Goal: Task Accomplishment & Management: Complete application form

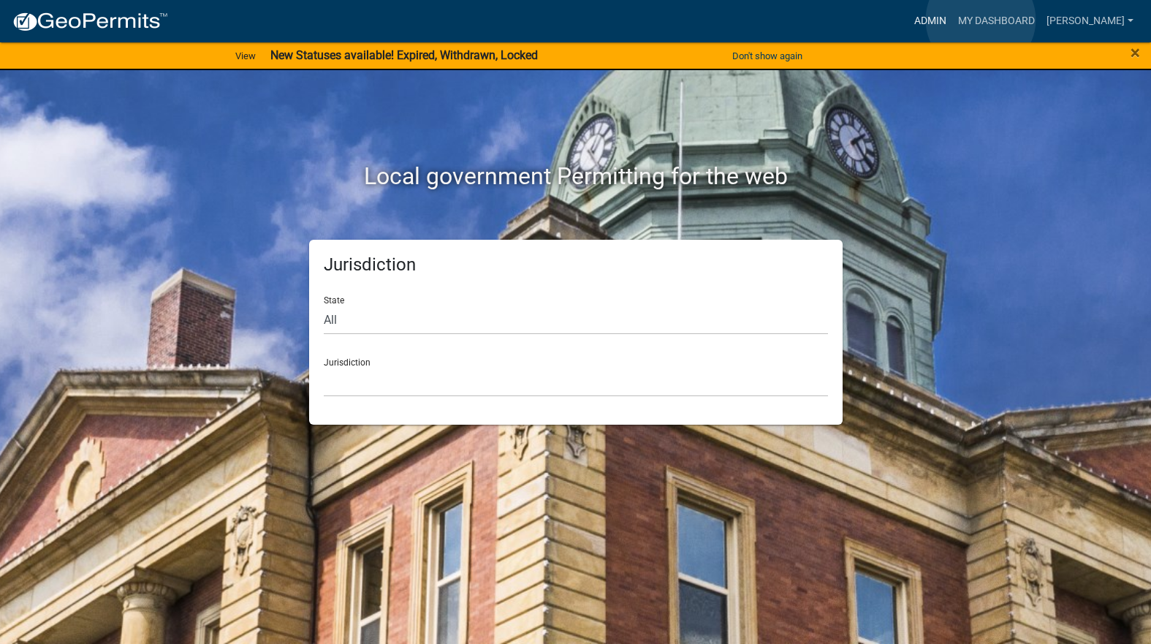
click at [952, 20] on link "Admin" at bounding box center [930, 21] width 44 height 28
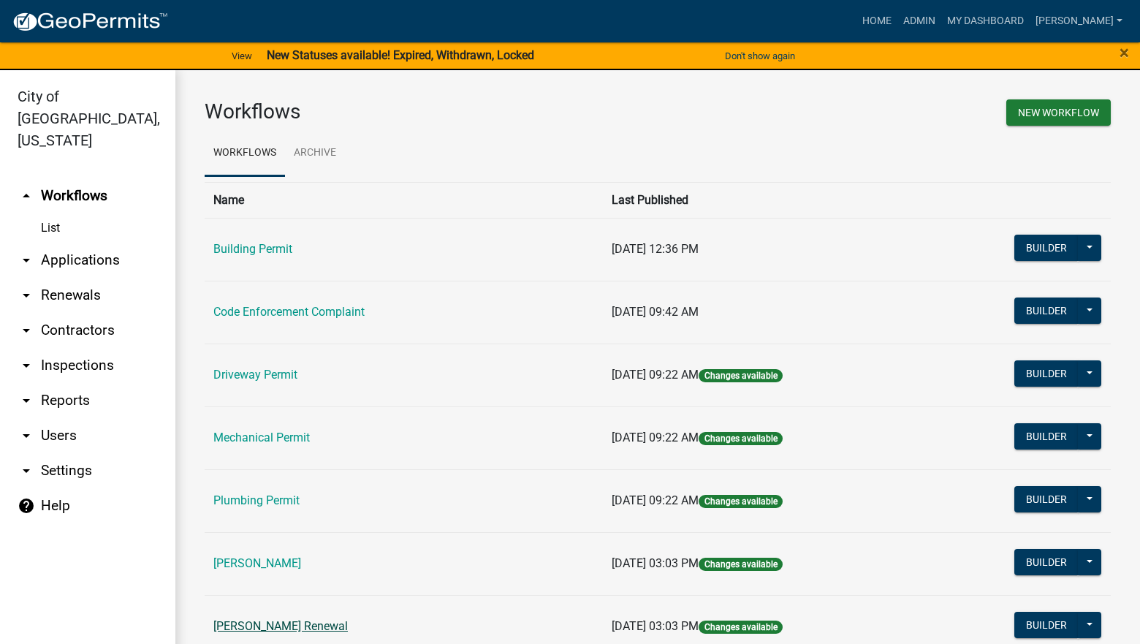
click at [289, 621] on link "[PERSON_NAME] Renewal" at bounding box center [280, 626] width 134 height 14
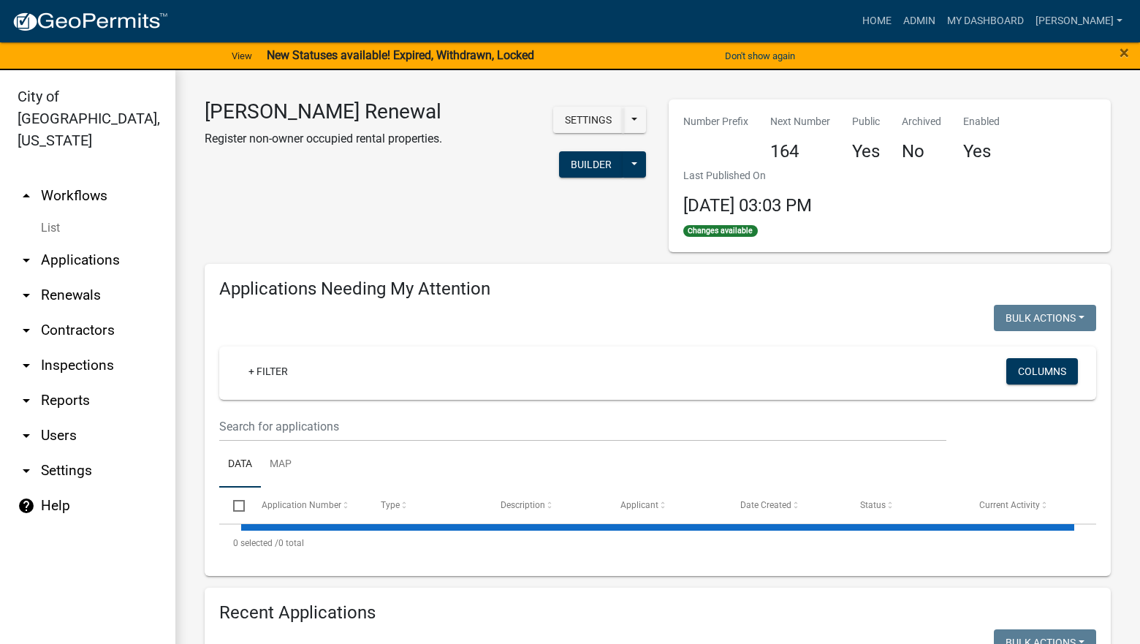
select select "3: 100"
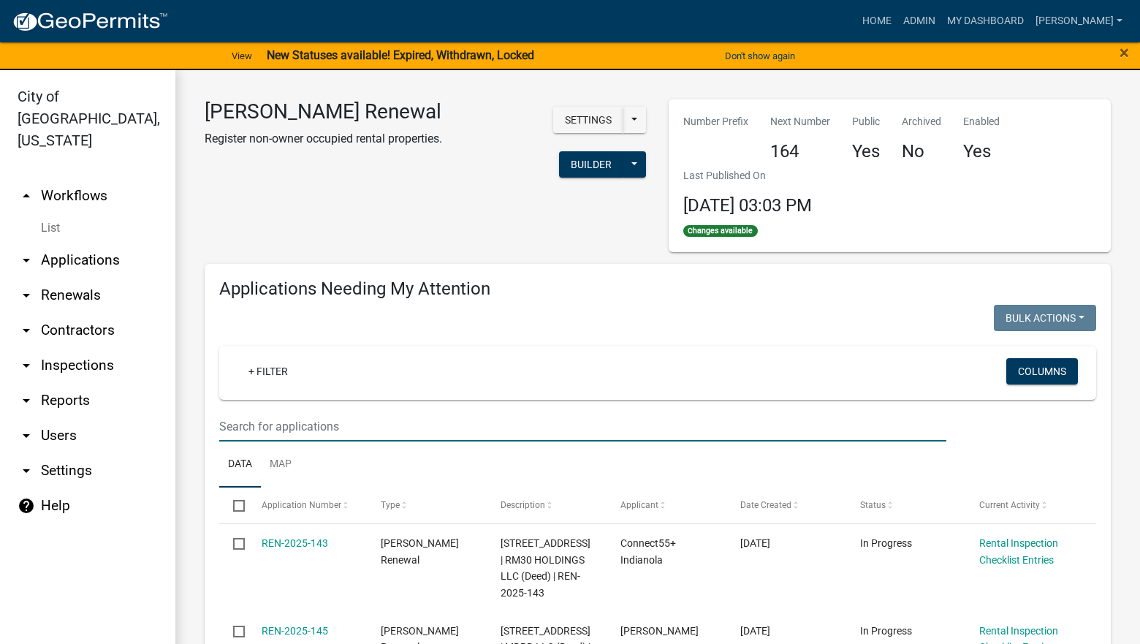
drag, startPoint x: 339, startPoint y: 443, endPoint x: 345, endPoint y: 435, distance: 9.9
click at [345, 435] on input "text" at bounding box center [582, 426] width 727 height 30
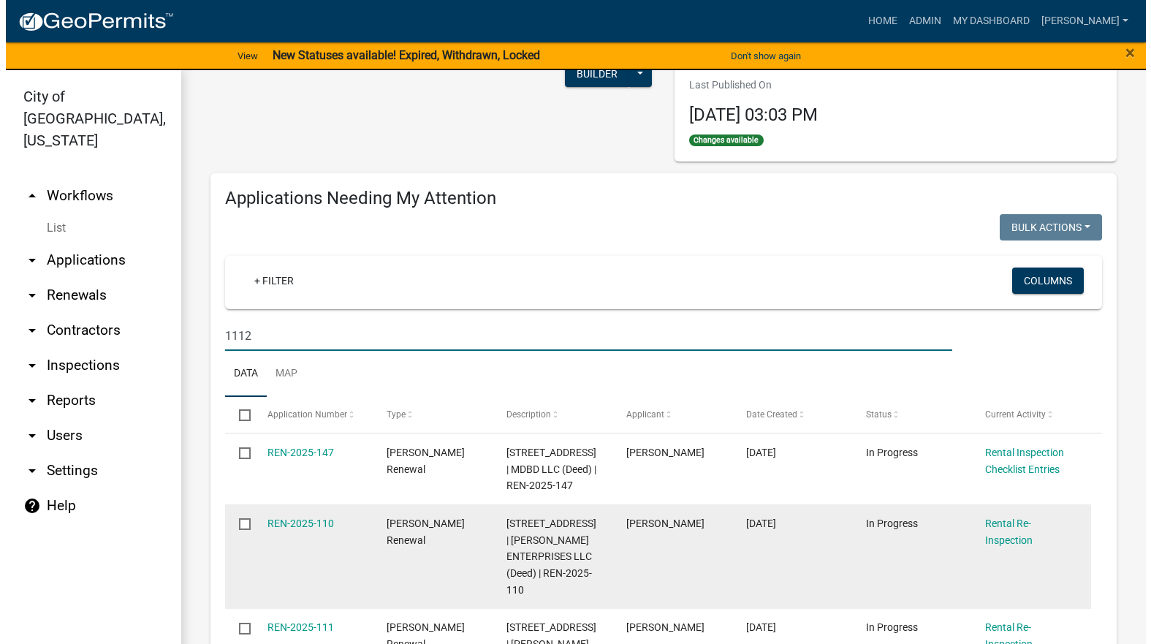
scroll to position [219, 0]
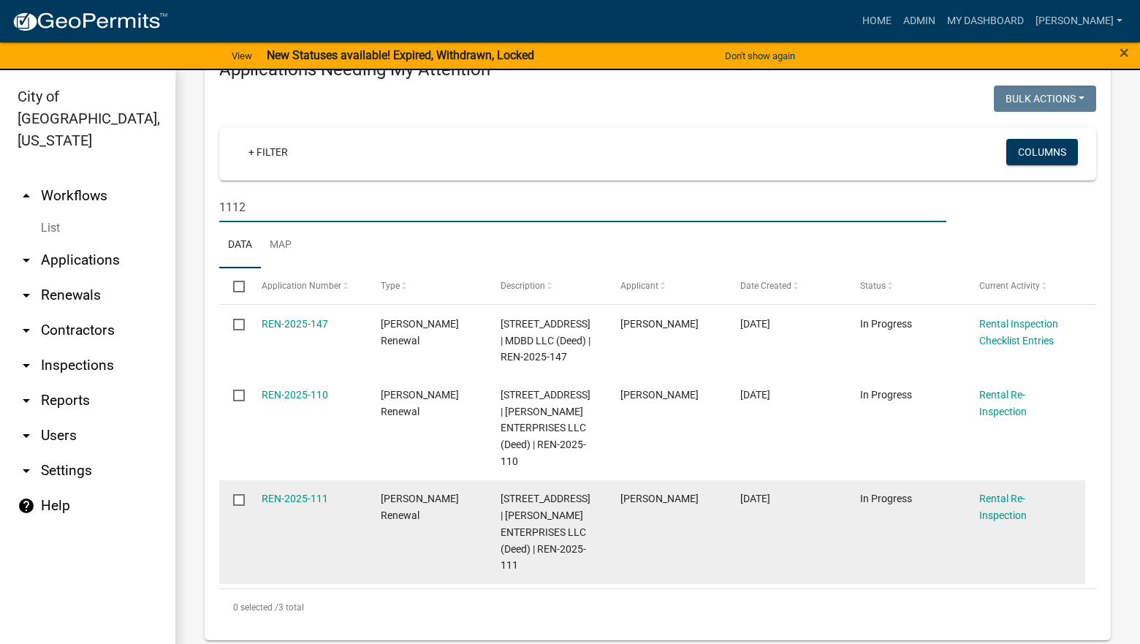
type input "1112"
click at [511, 529] on span "[STREET_ADDRESS] | [PERSON_NAME] ENTERPRISES LLC (Deed) | REN-2025-111" at bounding box center [546, 532] width 90 height 78
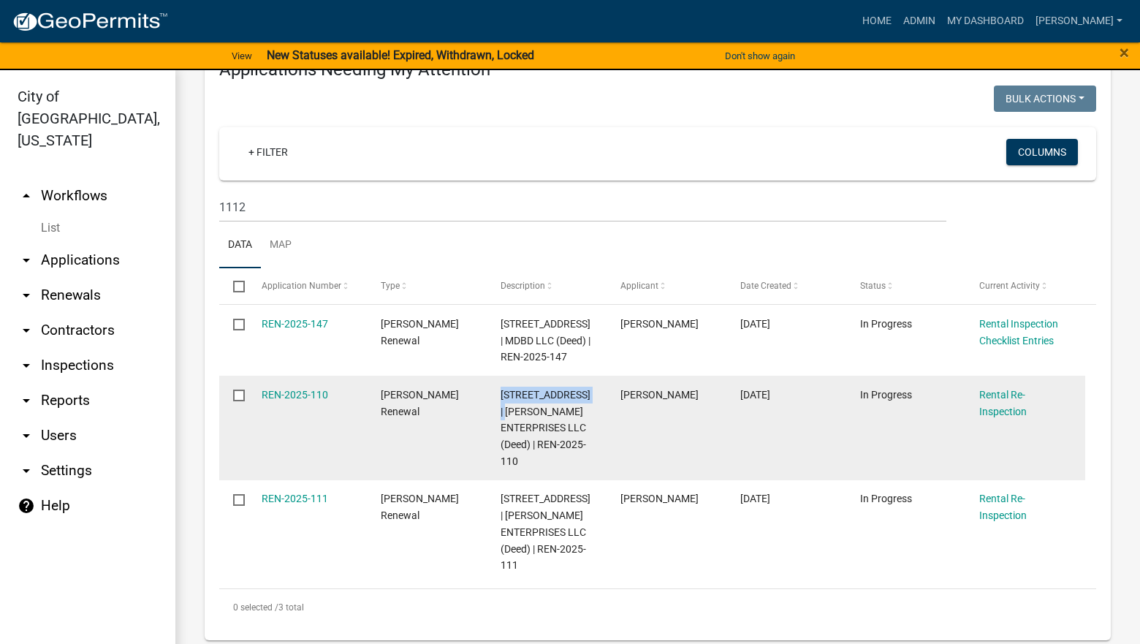
drag, startPoint x: 514, startPoint y: 426, endPoint x: 497, endPoint y: 417, distance: 19.9
click at [497, 417] on datatable-body-cell "[STREET_ADDRESS] | [PERSON_NAME] ENTERPRISES LLC (Deed) | REN-2025-110" at bounding box center [547, 428] width 120 height 105
copy span "[STREET_ADDRESS]"
click at [314, 400] on link "REN-2025-110" at bounding box center [295, 395] width 67 height 12
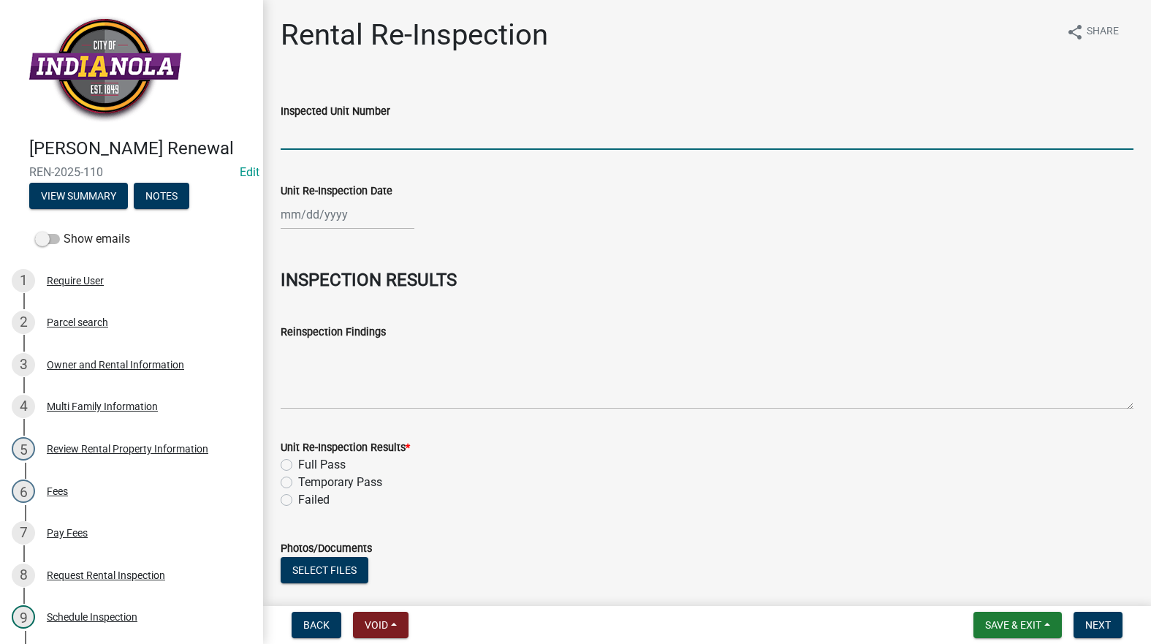
click at [366, 138] on input "Inspected Unit Number" at bounding box center [707, 135] width 853 height 30
paste input "[STREET_ADDRESS]"
type input "[STREET_ADDRESS]"
click at [360, 214] on div at bounding box center [348, 215] width 134 height 30
select select "8"
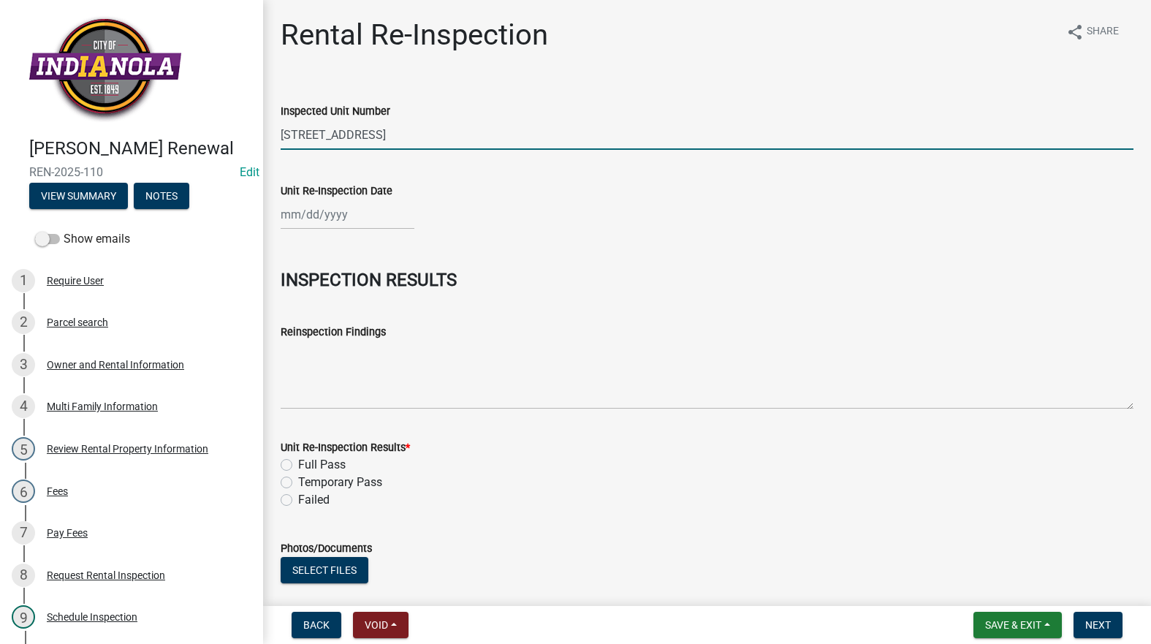
select select "2025"
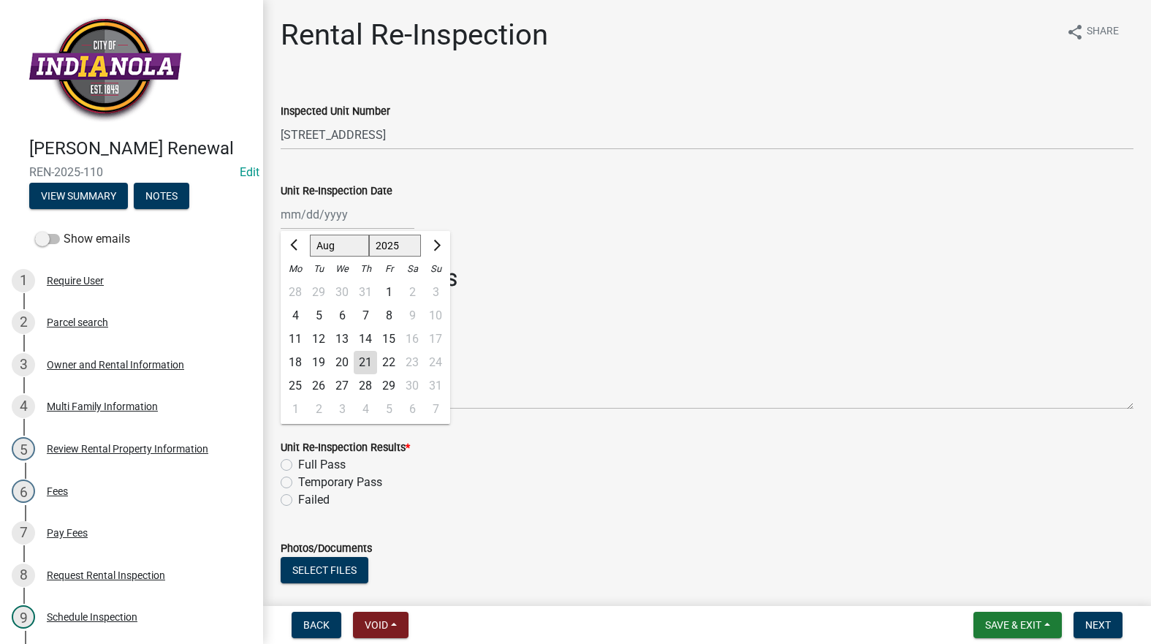
click at [359, 363] on div "21" at bounding box center [365, 362] width 23 height 23
type input "[DATE]"
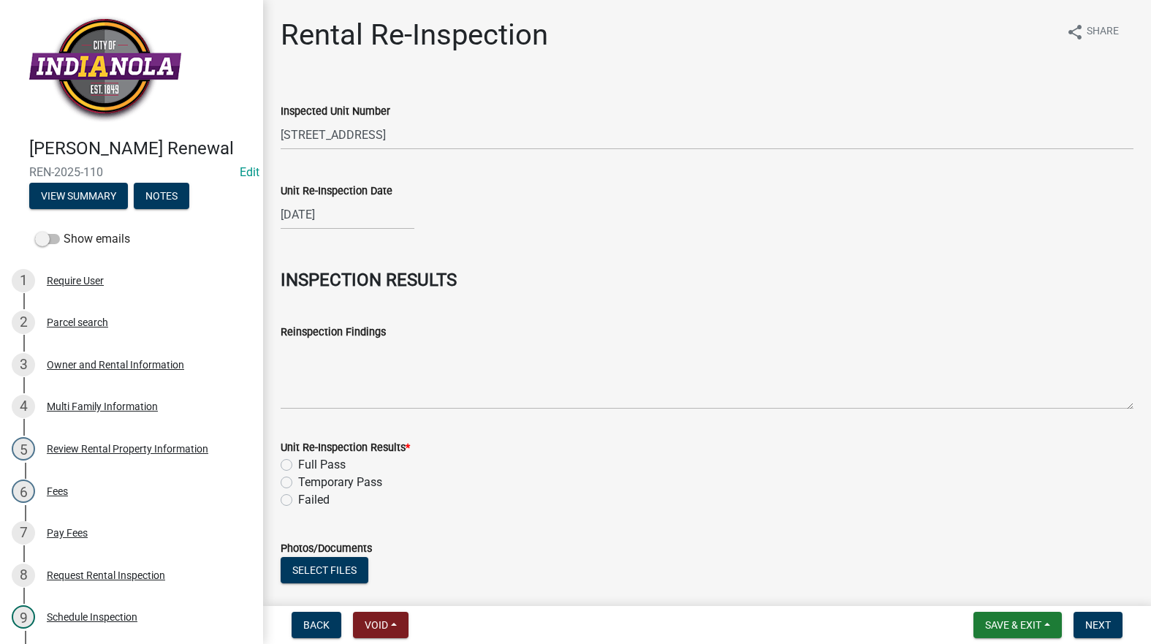
click at [298, 462] on label "Full Pass" at bounding box center [322, 465] width 48 height 18
click at [298, 462] on input "Full Pass" at bounding box center [303, 461] width 10 height 10
radio input "true"
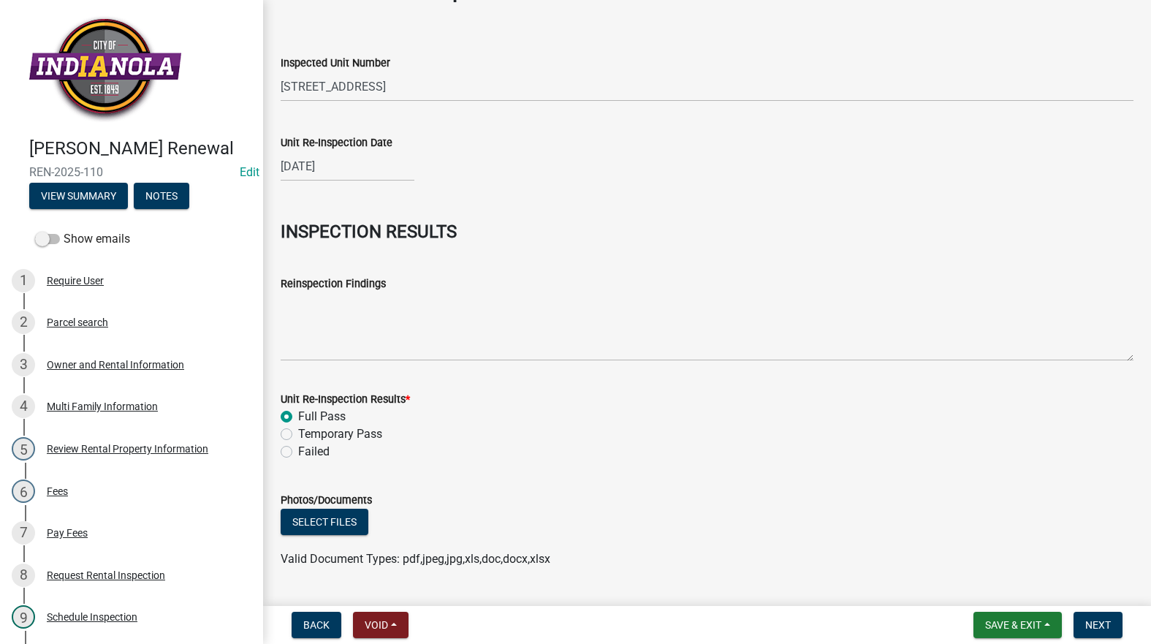
scroll to position [86, 0]
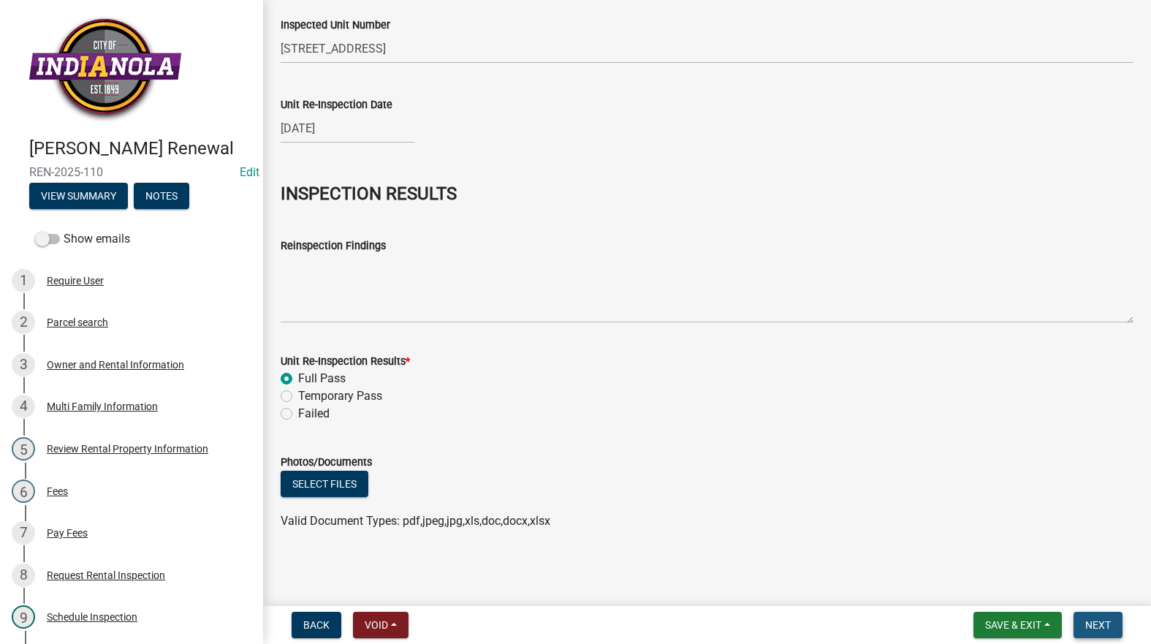
click at [1095, 623] on span "Next" at bounding box center [1098, 625] width 26 height 12
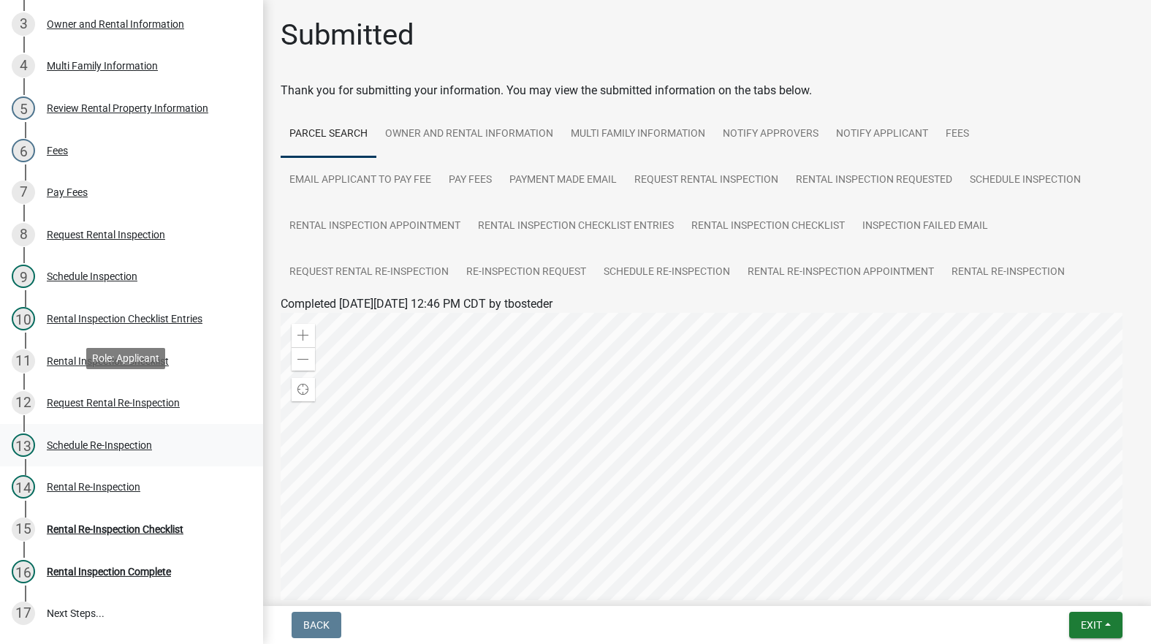
scroll to position [365, 0]
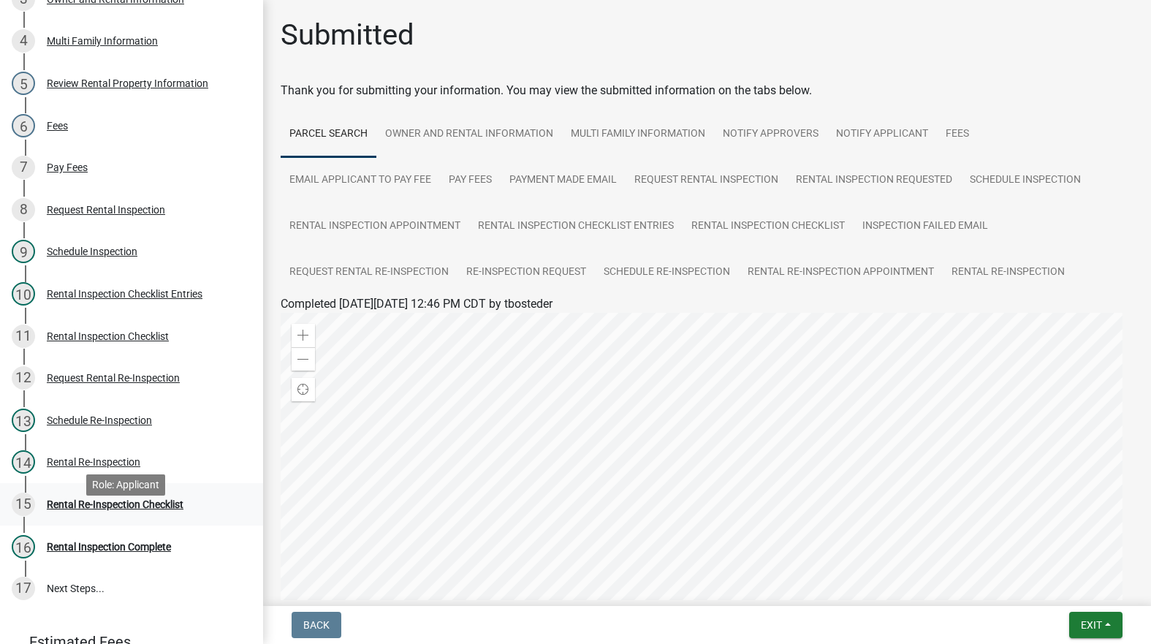
click at [126, 509] on div "Rental Re-Inspection Checklist" at bounding box center [115, 504] width 137 height 10
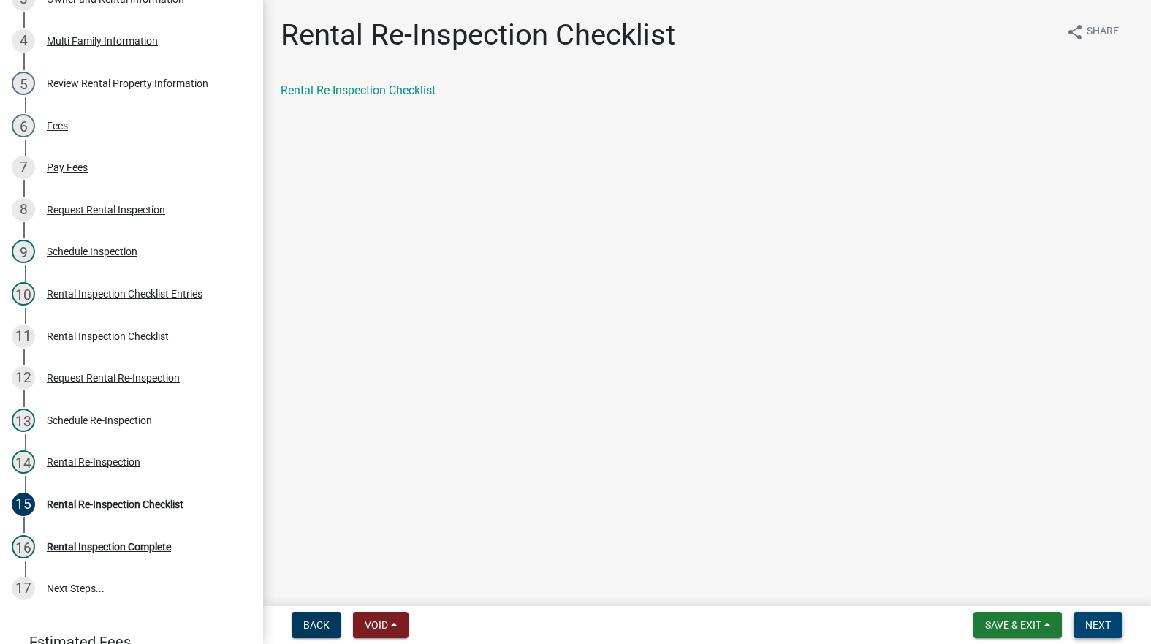
drag, startPoint x: 1112, startPoint y: 617, endPoint x: 1119, endPoint y: 612, distance: 7.9
click at [1115, 617] on button "Next" at bounding box center [1098, 625] width 49 height 26
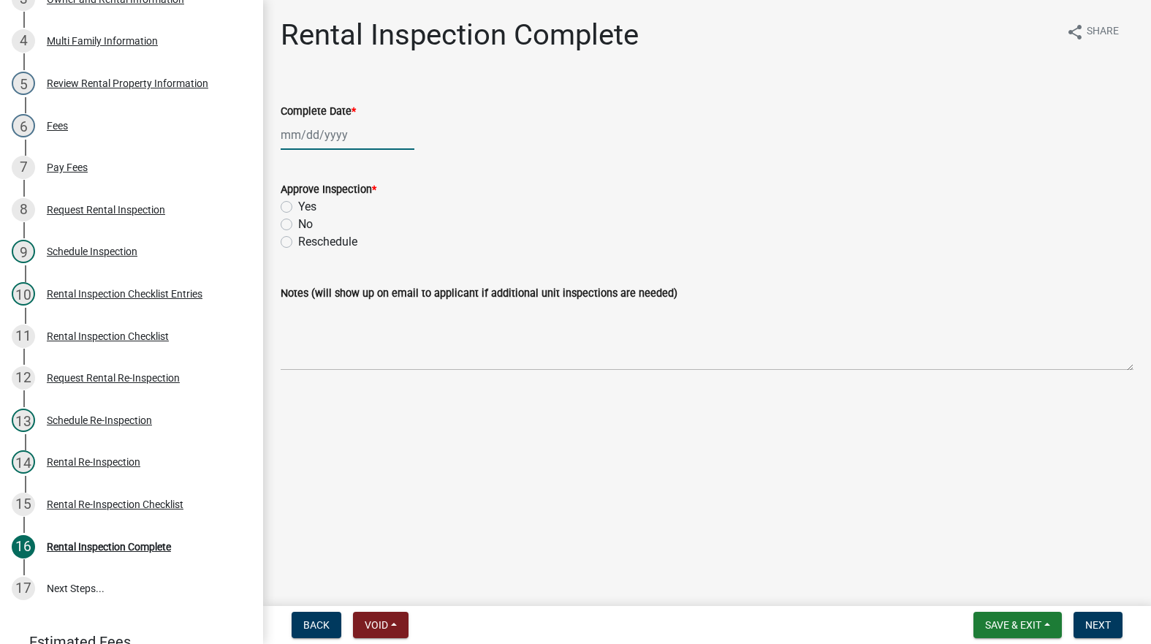
click at [303, 139] on div at bounding box center [348, 135] width 134 height 30
select select "8"
select select "2025"
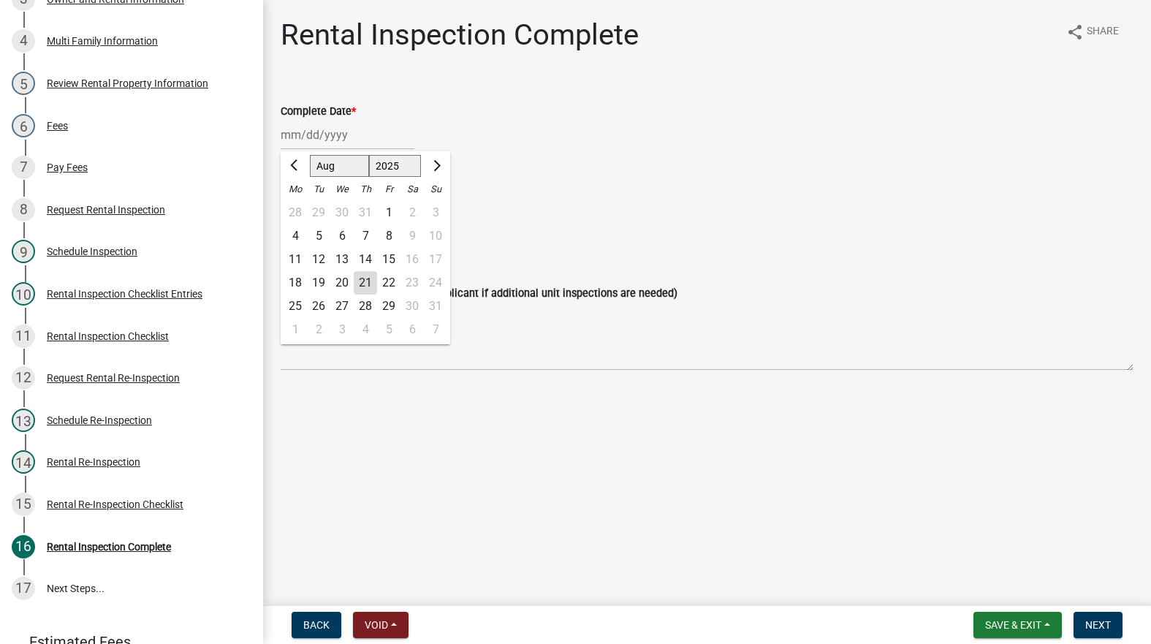
click at [364, 273] on div "21" at bounding box center [365, 282] width 23 height 23
type input "[DATE]"
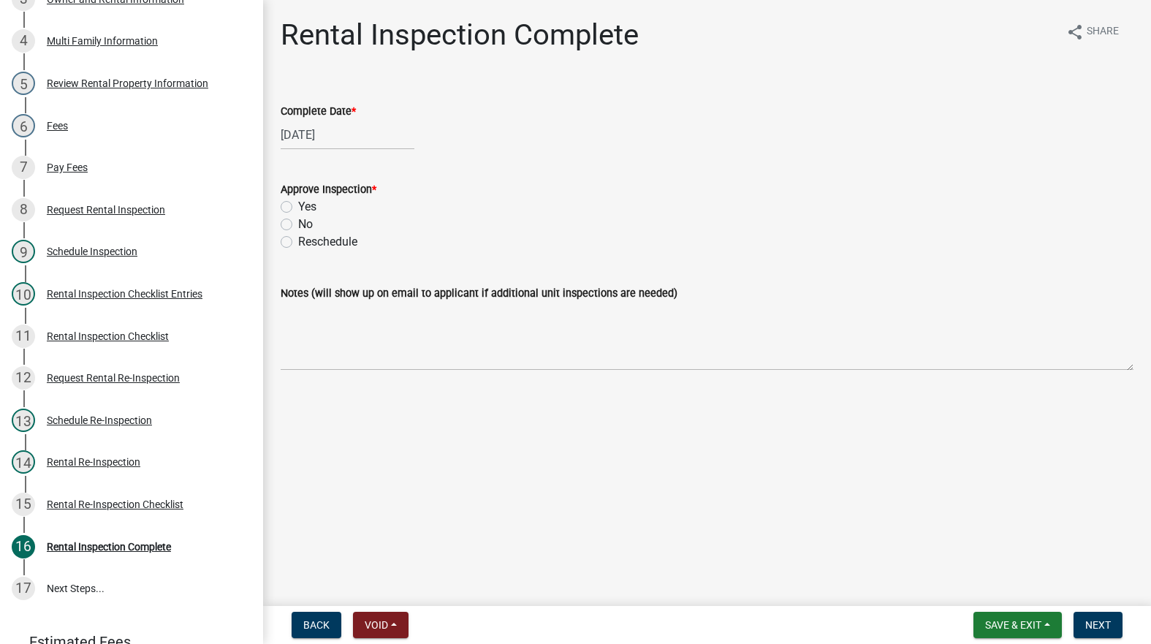
click at [298, 203] on label "Yes" at bounding box center [307, 207] width 18 height 18
click at [298, 203] on input "Yes" at bounding box center [303, 203] width 10 height 10
radio input "true"
click at [1099, 611] on nav "Back Void Withdraw Lock Expire Void Save & Exit Save Save & Exit Next" at bounding box center [707, 625] width 888 height 38
click at [1101, 613] on button "Next" at bounding box center [1098, 625] width 49 height 26
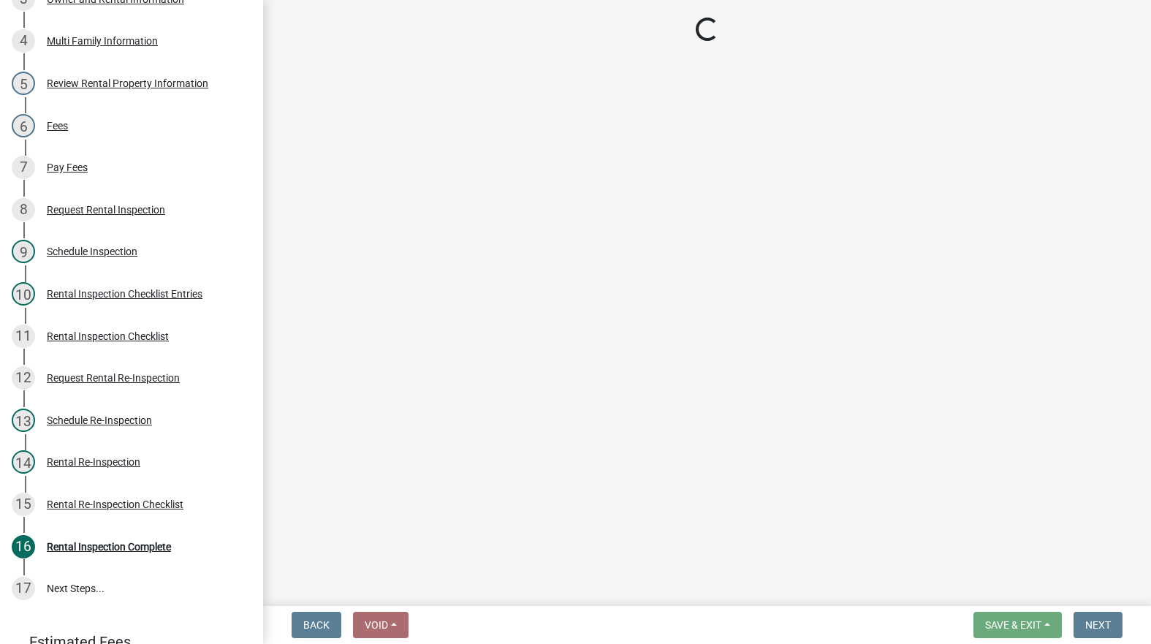
scroll to position [408, 0]
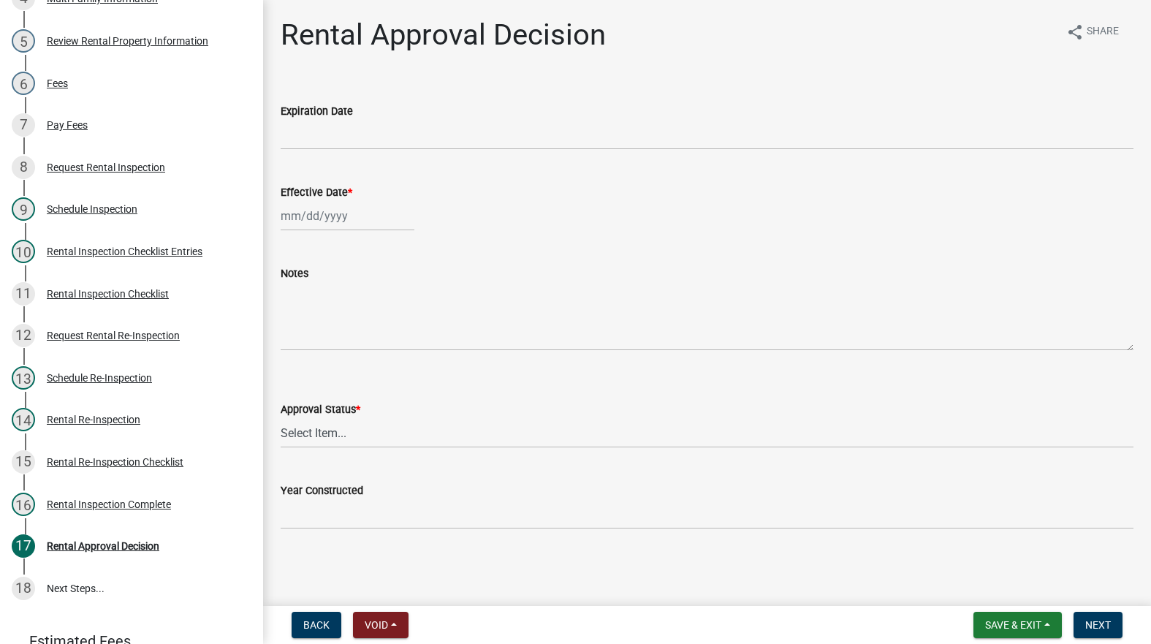
click at [289, 222] on div at bounding box center [348, 216] width 134 height 30
select select "8"
select select "2025"
click at [364, 362] on div "21" at bounding box center [365, 363] width 23 height 23
type input "[DATE]"
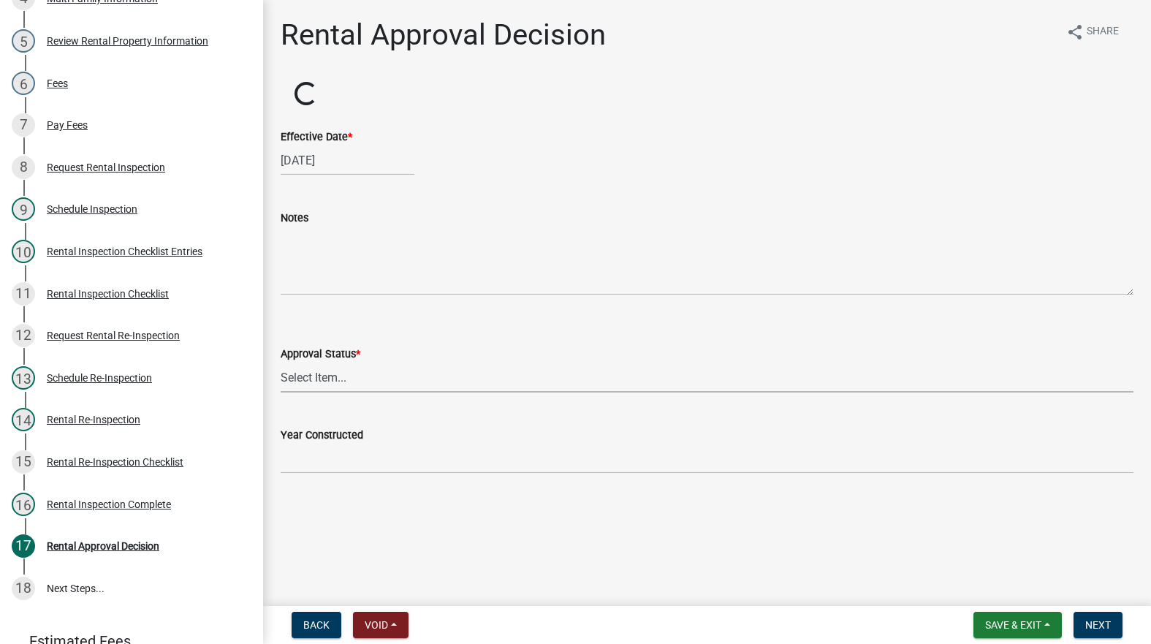
click at [345, 382] on select "Select Item... Approved Denied" at bounding box center [707, 377] width 853 height 30
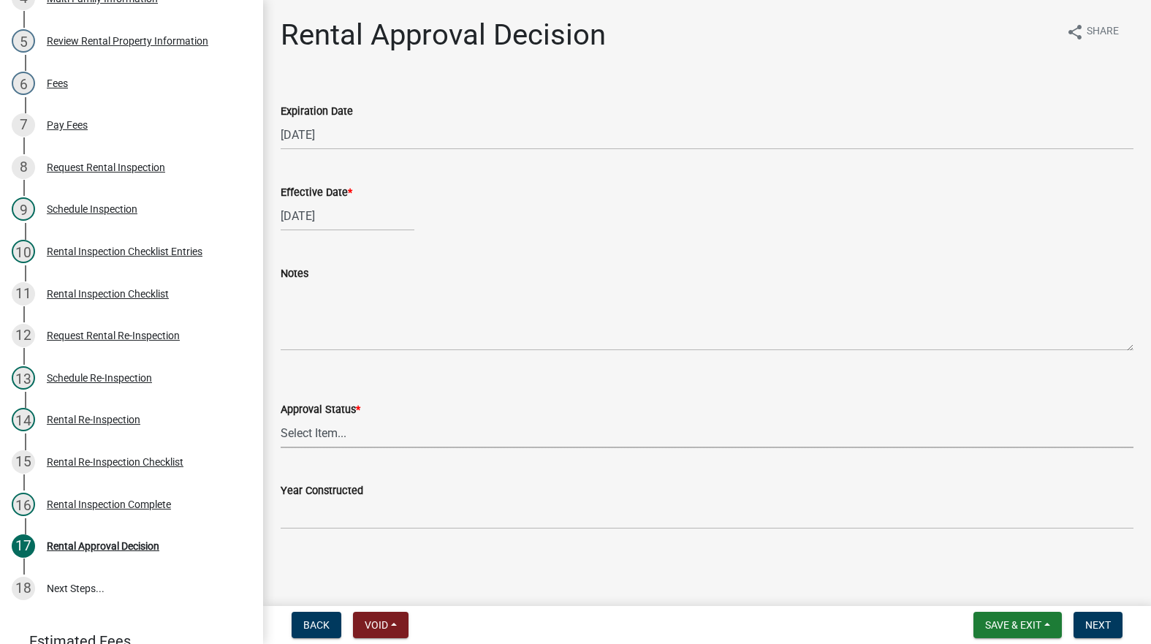
click at [341, 421] on select "Select Item... Approved Denied" at bounding box center [707, 433] width 853 height 30
click at [345, 429] on select "Select Item... Approved Denied" at bounding box center [707, 433] width 853 height 30
click at [281, 418] on select "Select Item... Approved Denied" at bounding box center [707, 433] width 853 height 30
select select "4b86b809-39dd-4c68-9f3d-fdb3e7050482"
click at [1107, 626] on span "Next" at bounding box center [1098, 625] width 26 height 12
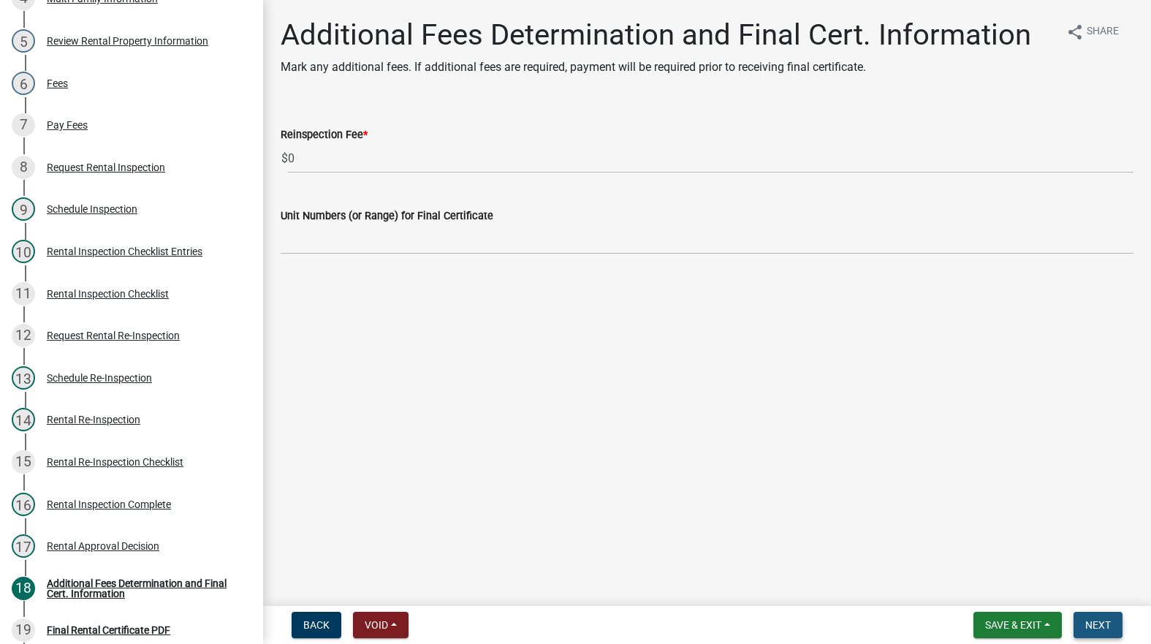
click at [1112, 624] on button "Next" at bounding box center [1098, 625] width 49 height 26
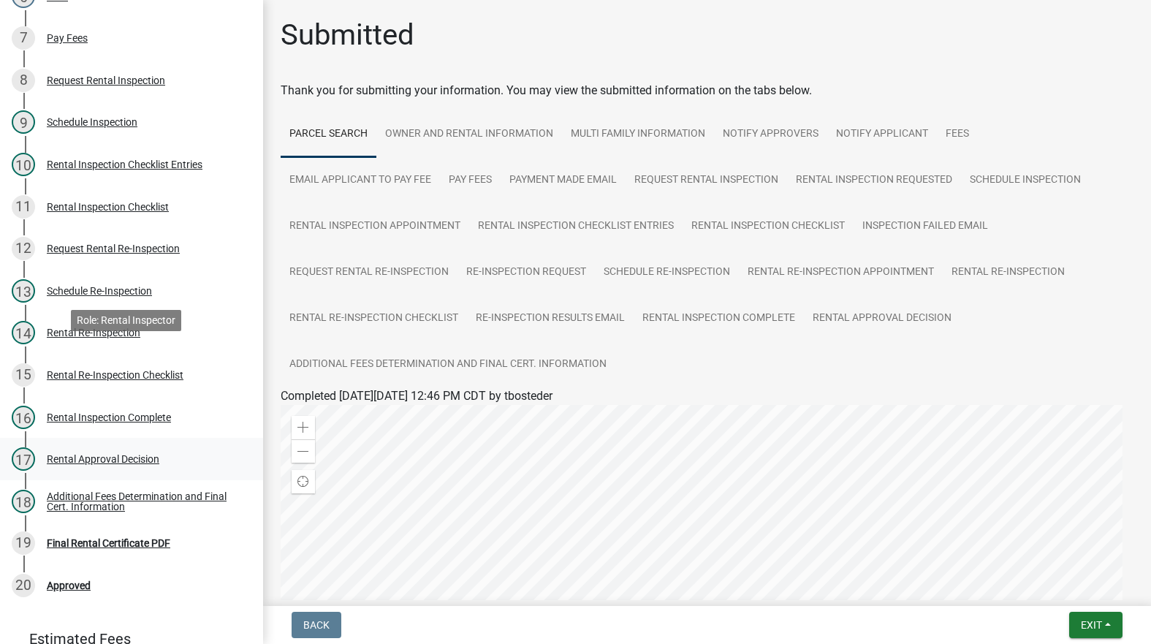
scroll to position [614, 0]
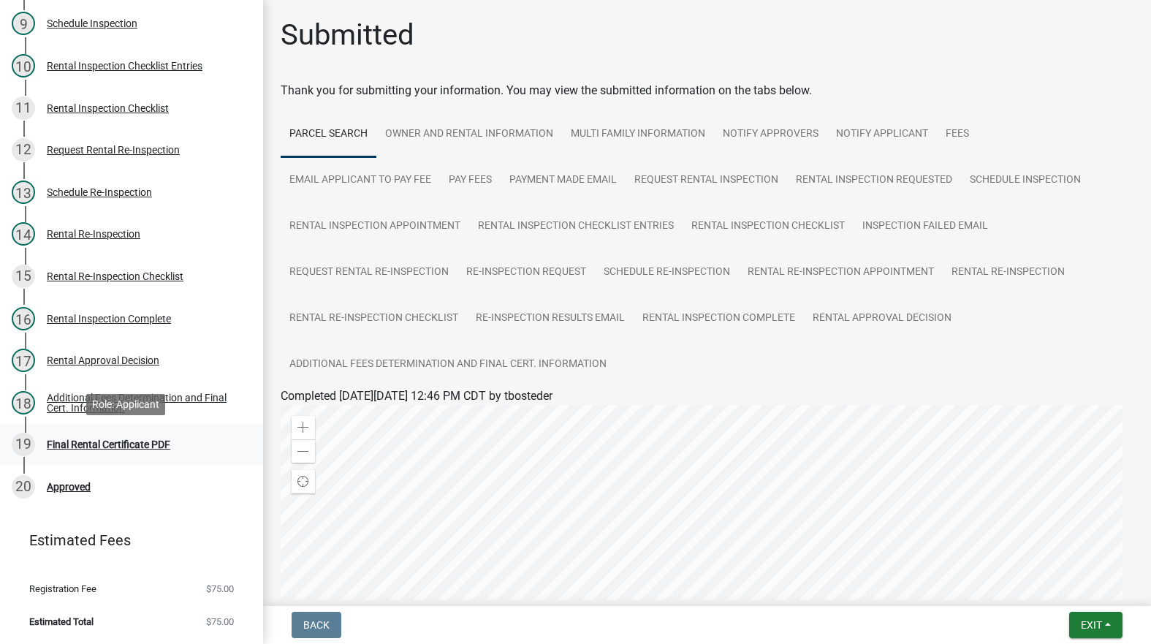
click at [118, 439] on div "Final Rental Certificate PDF" at bounding box center [109, 444] width 124 height 10
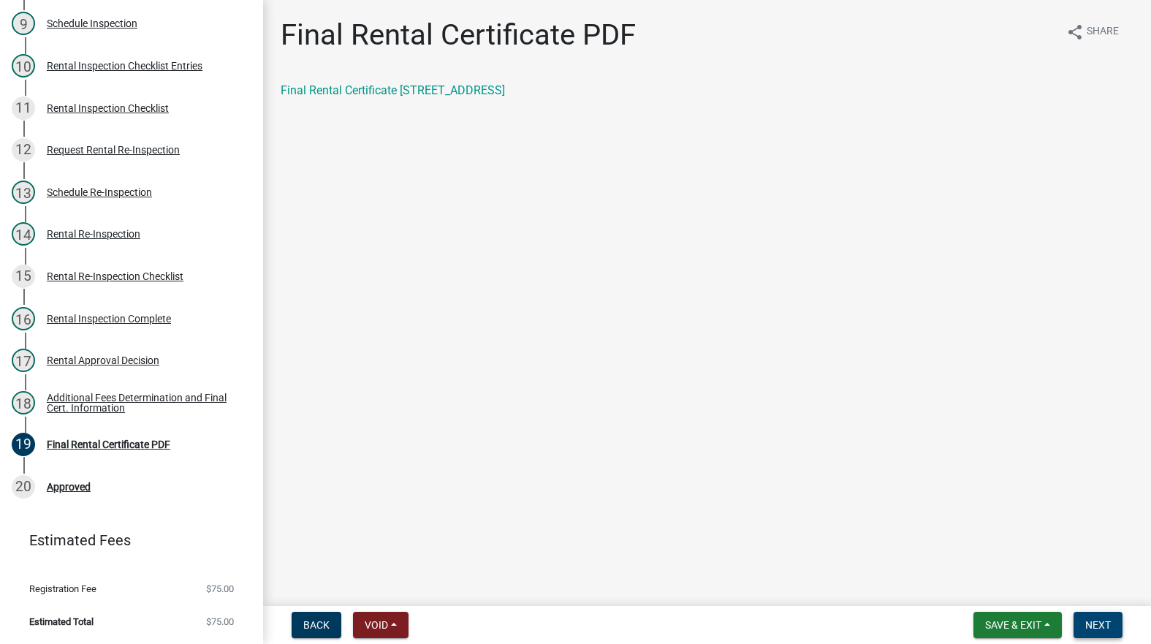
click at [1100, 621] on span "Next" at bounding box center [1098, 625] width 26 height 12
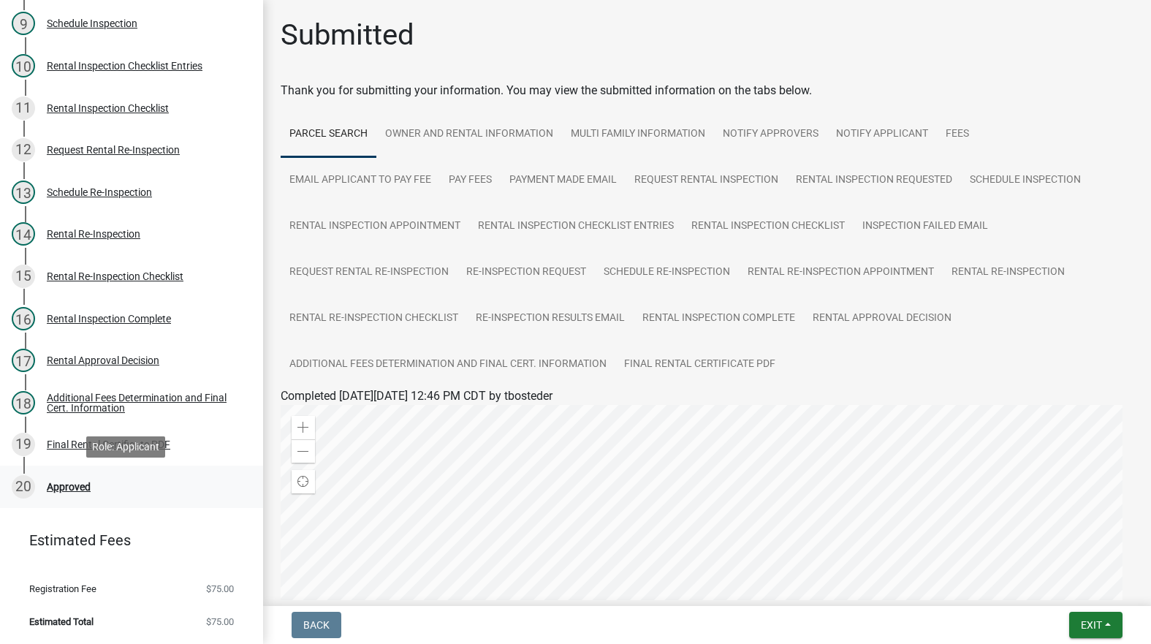
click at [56, 487] on div "Approved" at bounding box center [69, 487] width 44 height 10
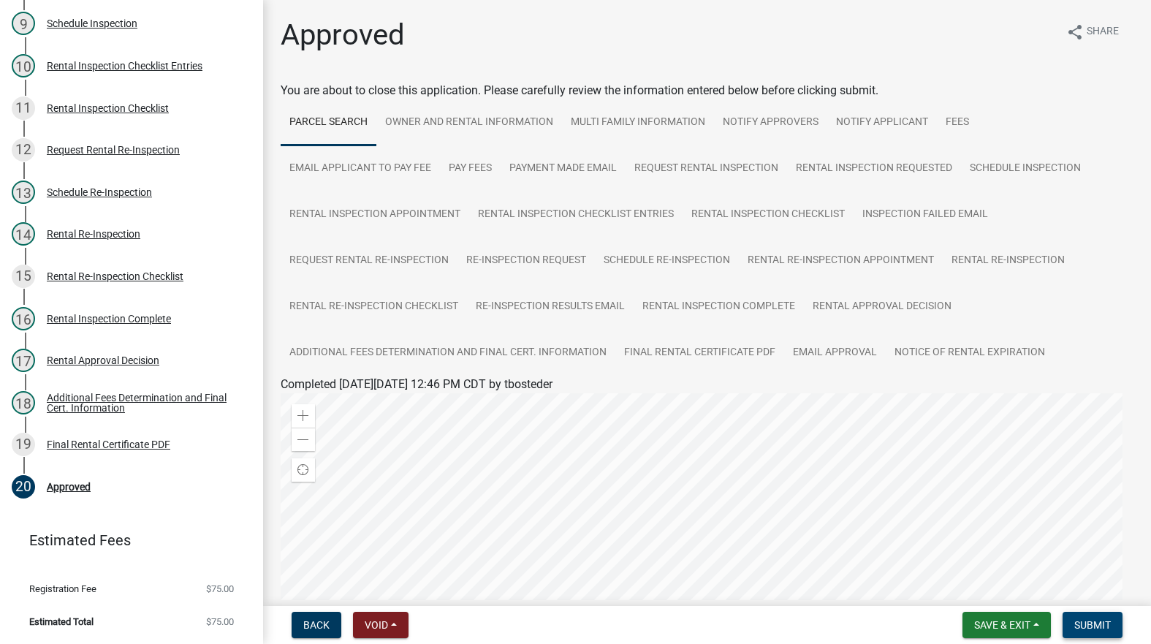
click at [1092, 612] on button "Submit" at bounding box center [1093, 625] width 60 height 26
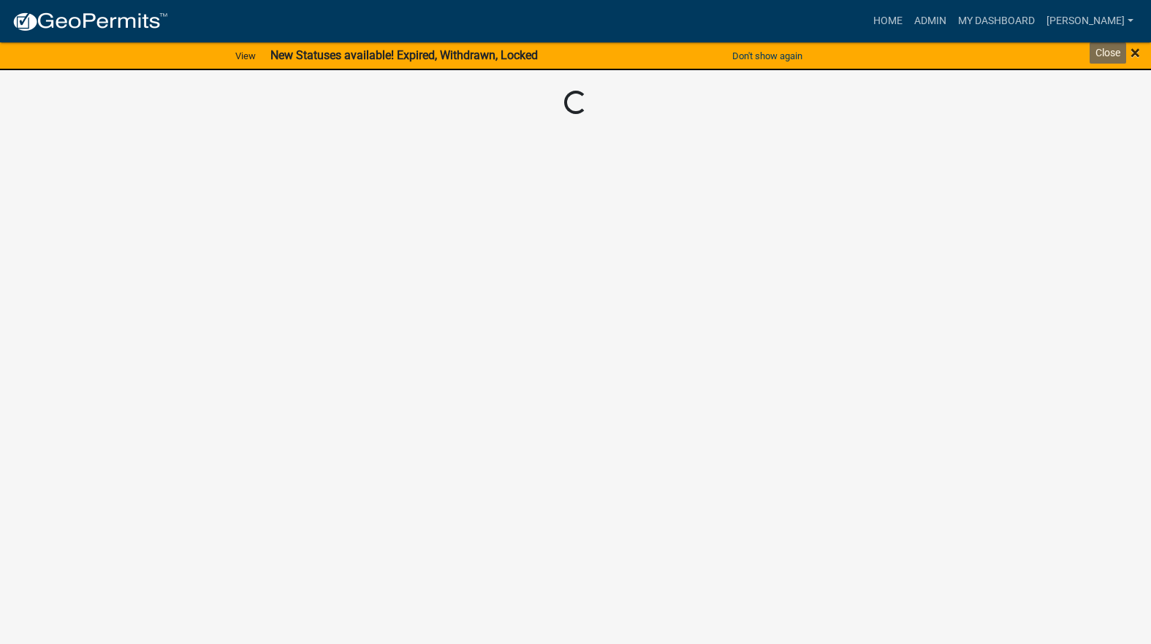
click at [1136, 51] on span "×" at bounding box center [1136, 52] width 10 height 20
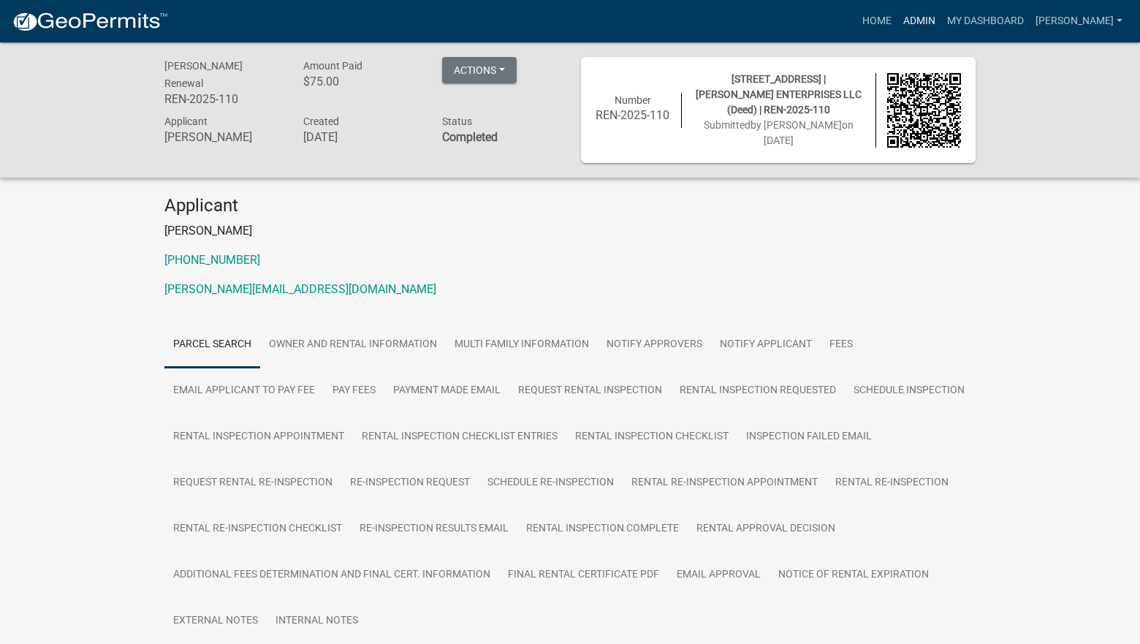
click at [941, 18] on link "Admin" at bounding box center [919, 21] width 44 height 28
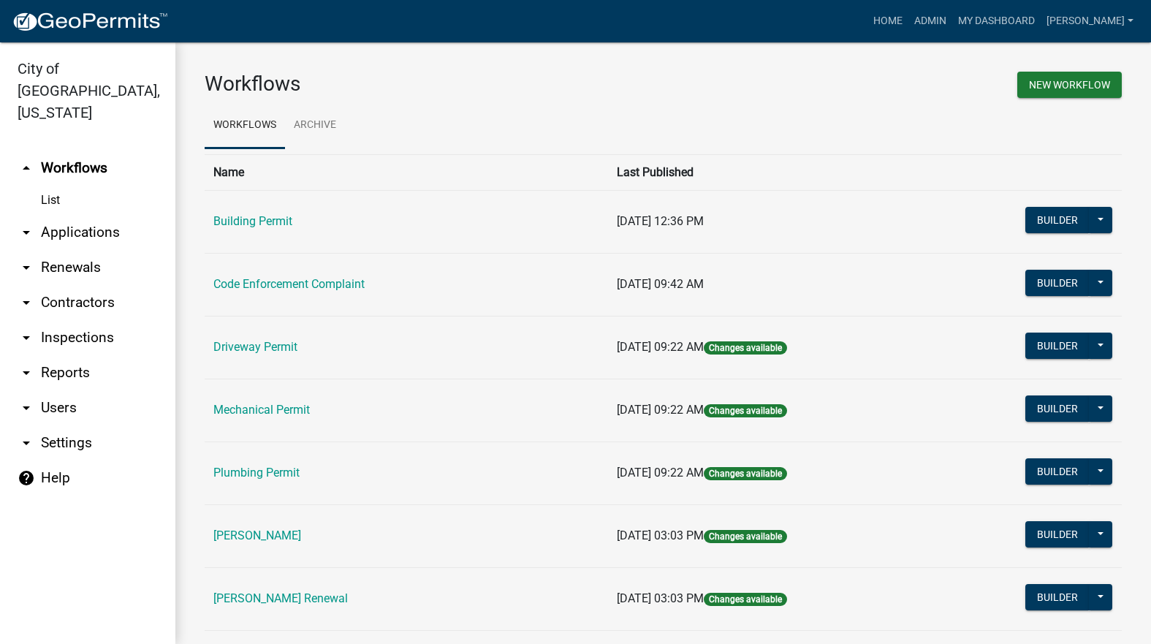
click at [279, 590] on td "[PERSON_NAME] Renewal" at bounding box center [406, 598] width 403 height 63
click at [276, 596] on link "[PERSON_NAME] Renewal" at bounding box center [280, 598] width 134 height 14
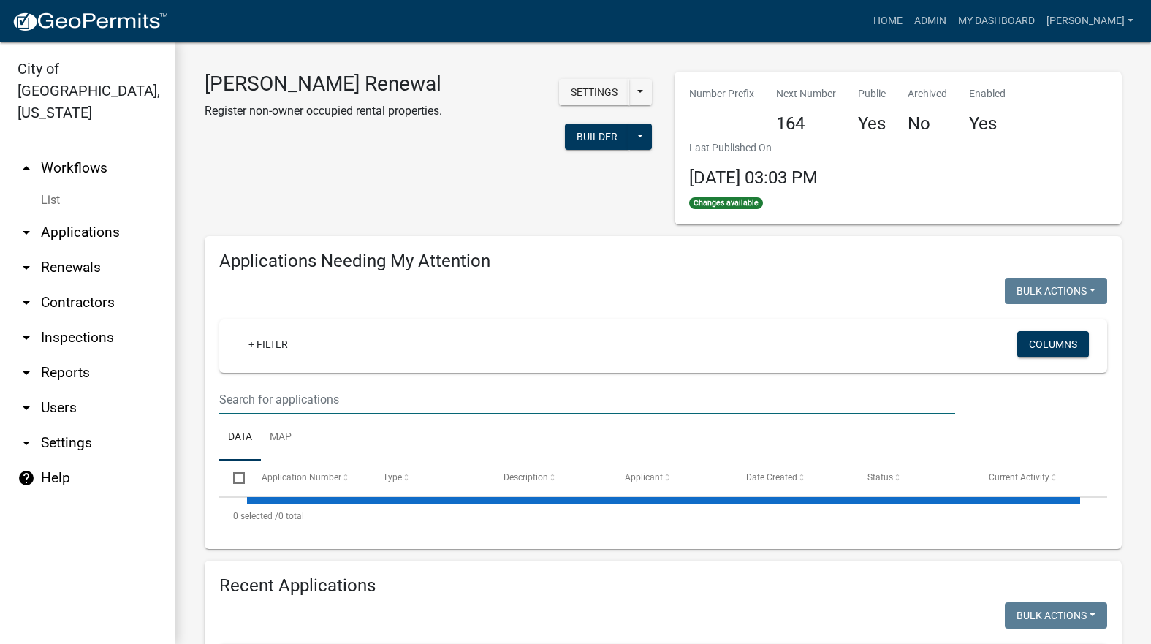
click at [337, 402] on input "text" at bounding box center [587, 399] width 736 height 30
select select "3: 100"
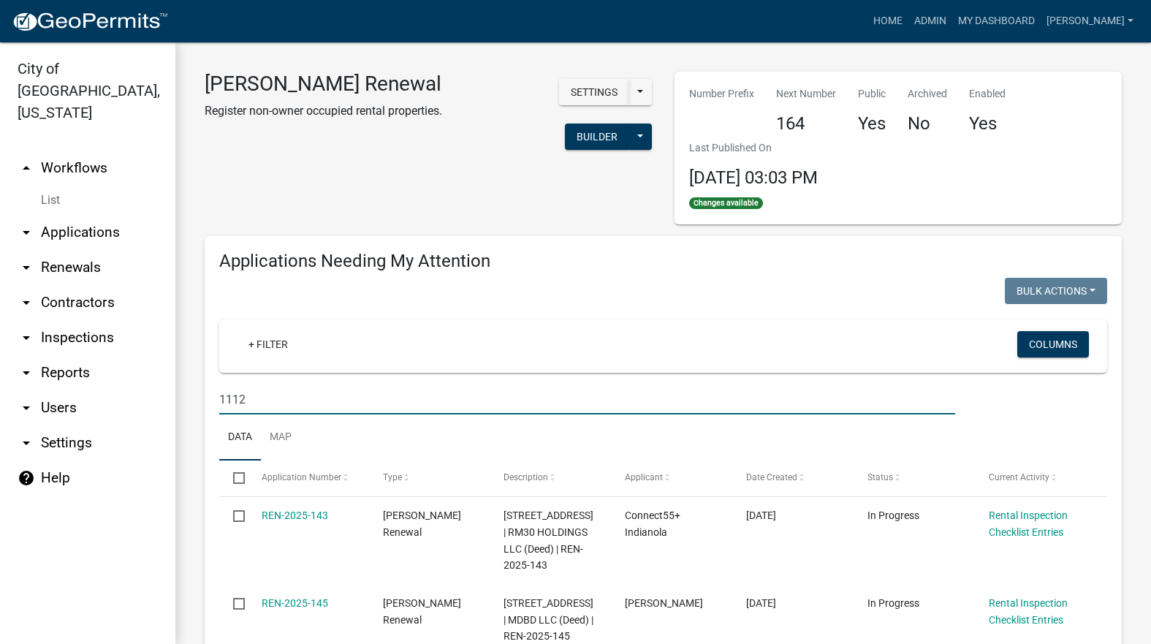
type input "1112"
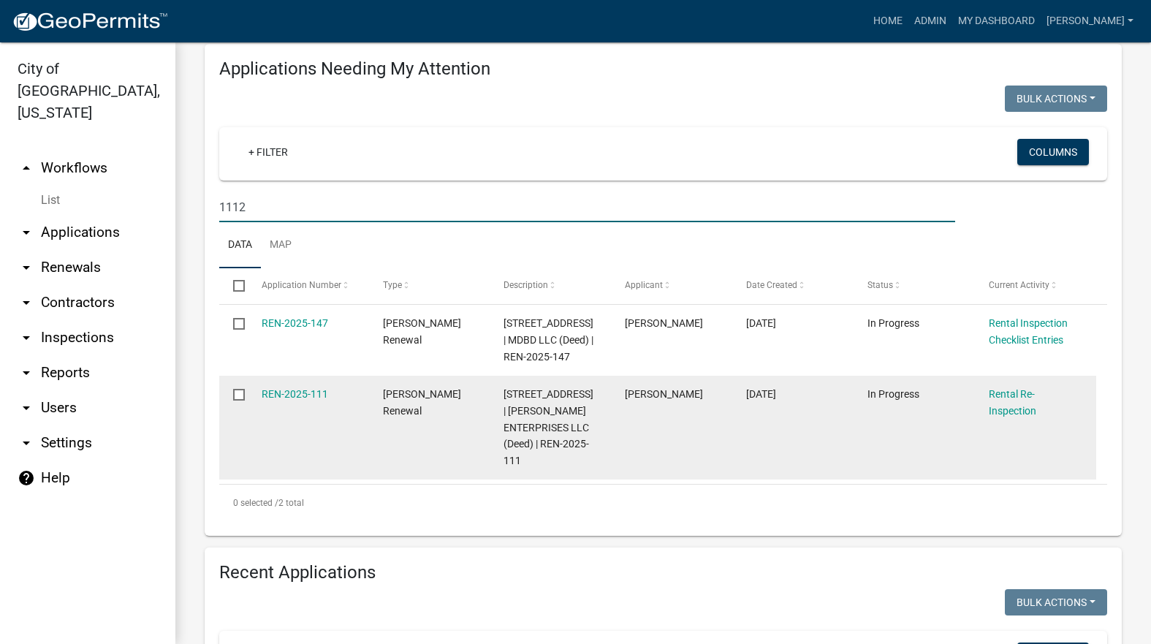
scroll to position [292, 0]
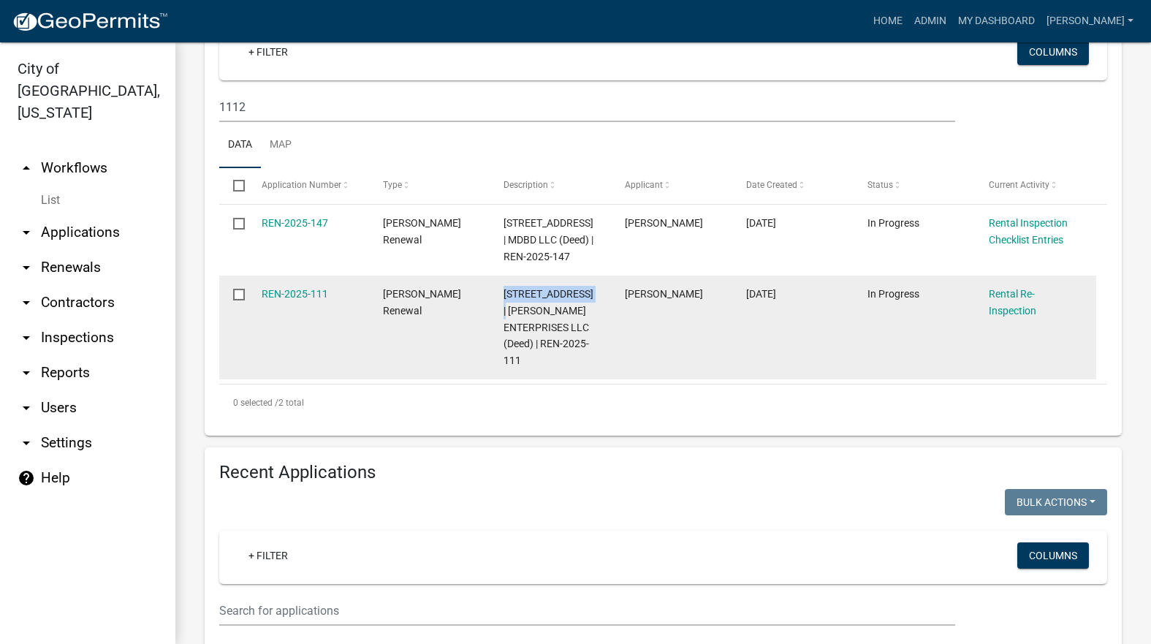
drag, startPoint x: 600, startPoint y: 292, endPoint x: 506, endPoint y: 298, distance: 94.5
click at [506, 298] on datatable-body-cell "[STREET_ADDRESS] | [PERSON_NAME] ENTERPRISES LLC (Deed) | REN-2025-111" at bounding box center [550, 328] width 121 height 105
copy span "[STREET_ADDRESS]"
click at [311, 295] on link "REN-2025-111" at bounding box center [295, 294] width 67 height 12
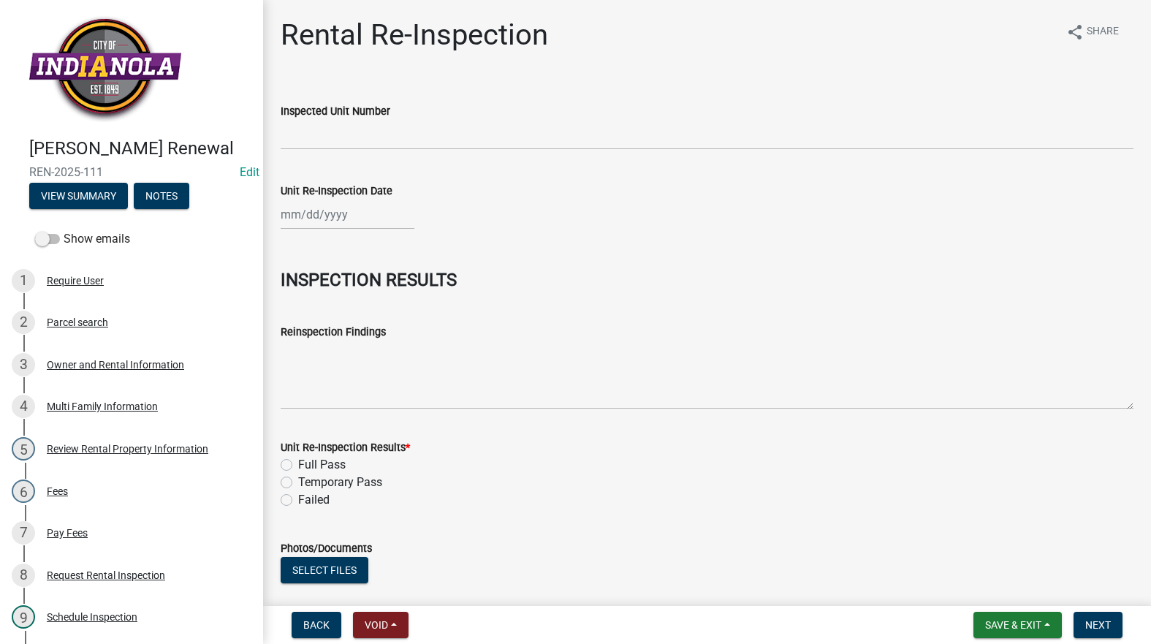
drag, startPoint x: 401, startPoint y: 112, endPoint x: 398, endPoint y: 126, distance: 14.2
click at [401, 120] on form "Inspected Unit Number" at bounding box center [707, 126] width 853 height 48
paste input "[STREET_ADDRESS]"
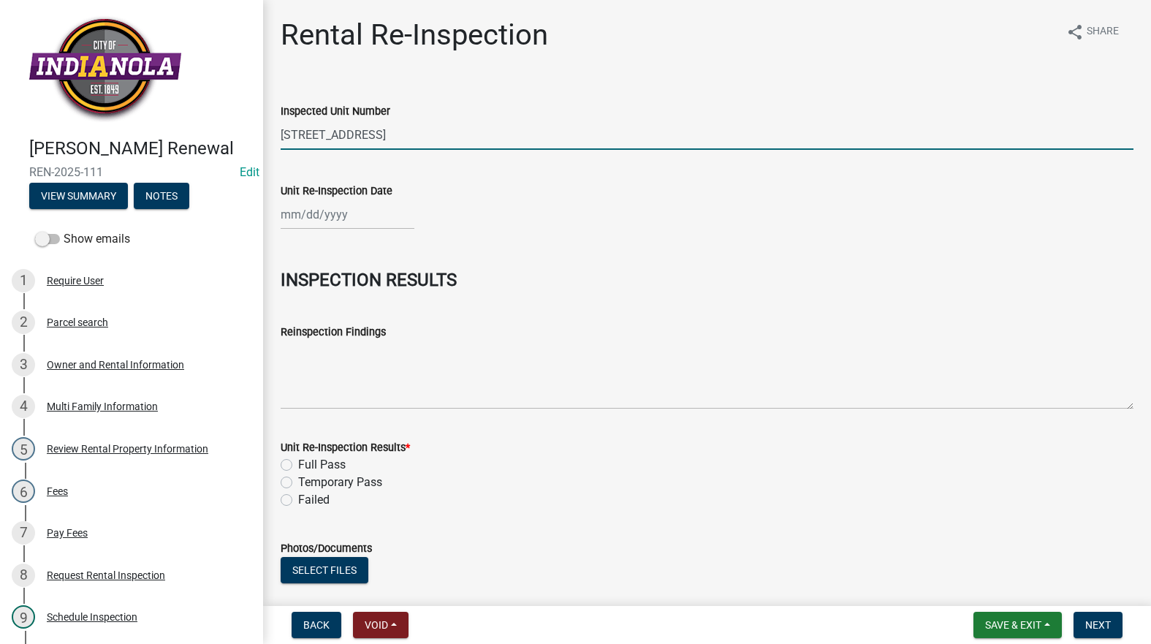
type input "[STREET_ADDRESS]"
select select "8"
select select "2025"
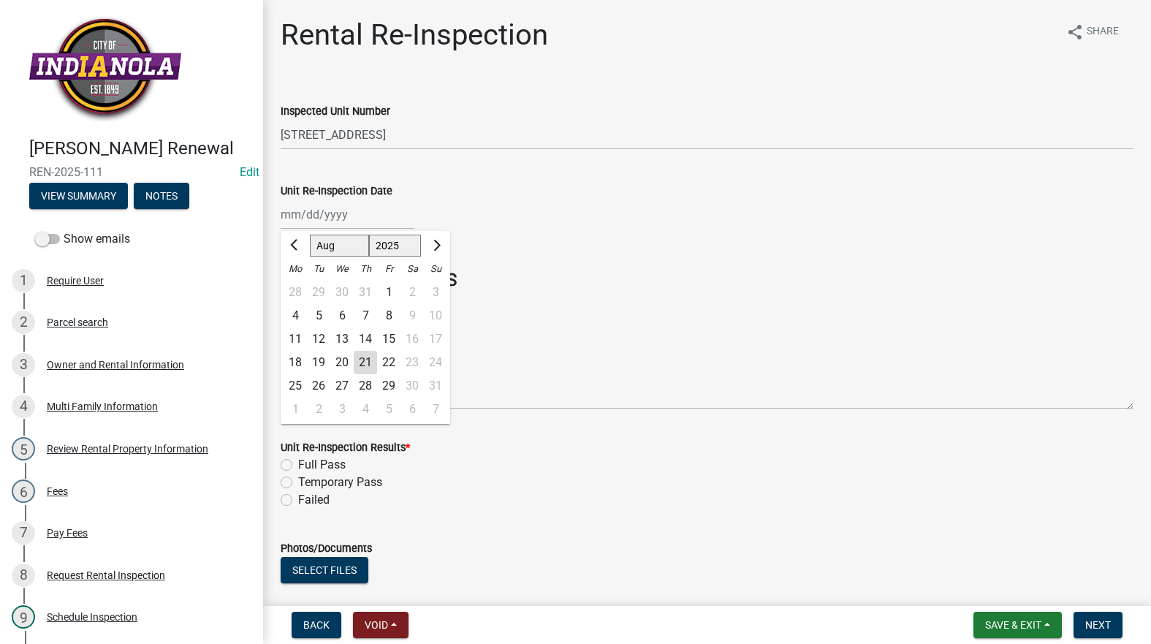
click at [352, 214] on div "[PERSON_NAME] Feb Mar Apr [PERSON_NAME][DATE] Oct Nov [DATE] 1526 1527 1528 152…" at bounding box center [348, 215] width 134 height 30
click at [365, 357] on div "21" at bounding box center [365, 362] width 23 height 23
type input "[DATE]"
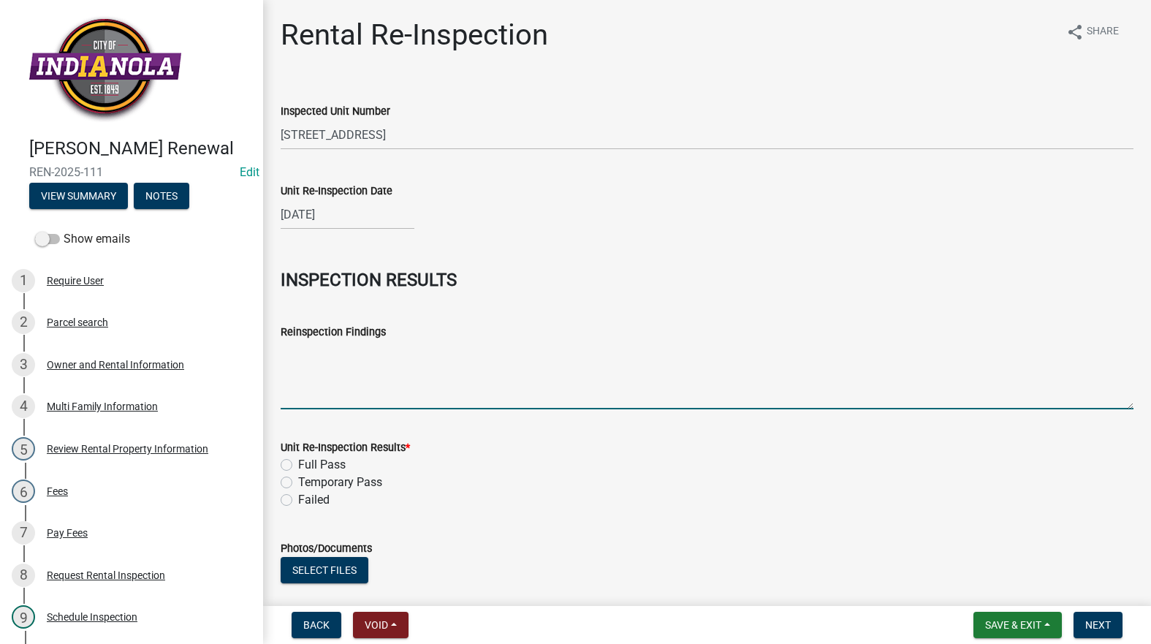
click at [354, 377] on textarea "Reinspection Findings" at bounding box center [707, 375] width 853 height 69
type textarea "I"
click at [493, 349] on textarea "Install batteries in all smoke alarms." at bounding box center [707, 375] width 853 height 69
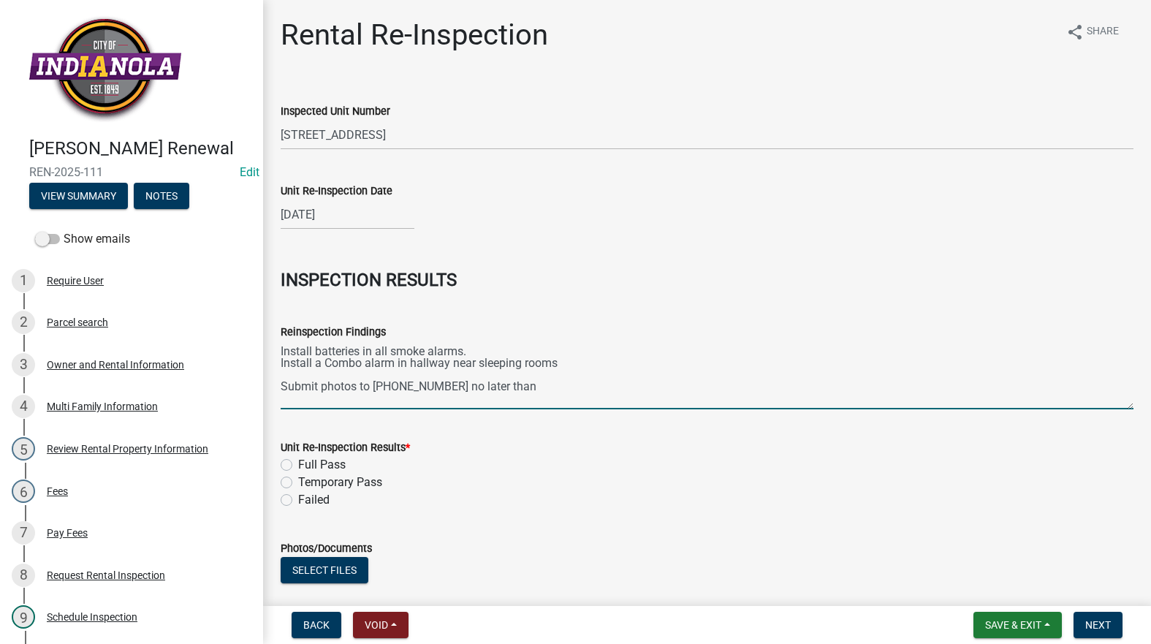
click at [537, 387] on textarea "Install batteries in all smoke alarms. Install a Combo alarm in hallway near sl…" at bounding box center [707, 375] width 853 height 69
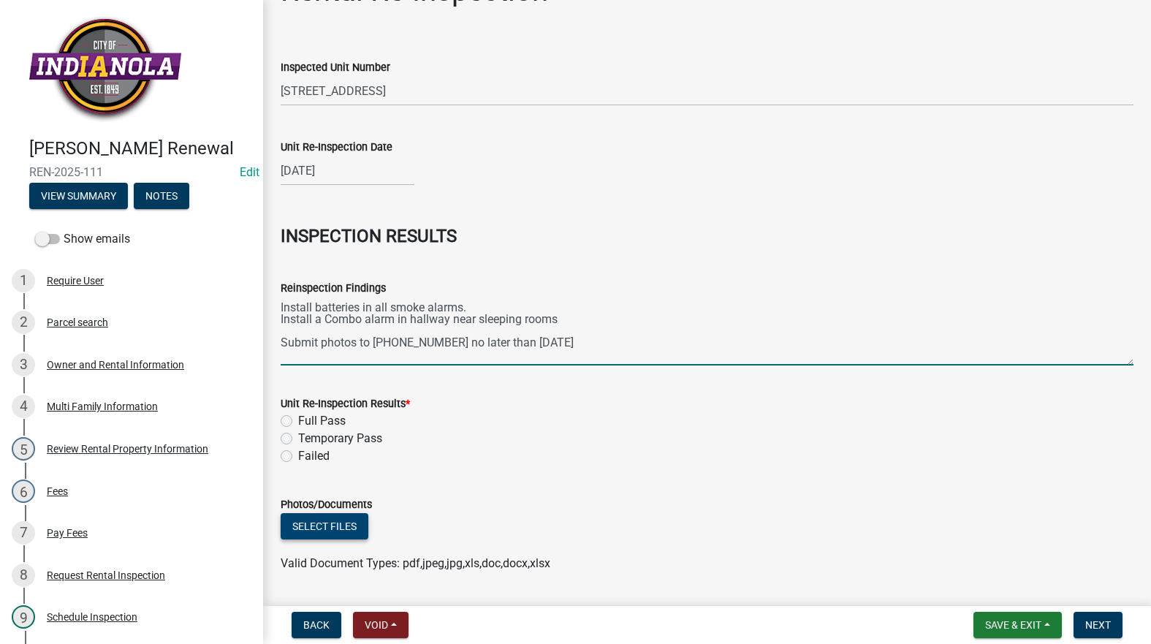
scroll to position [86, 0]
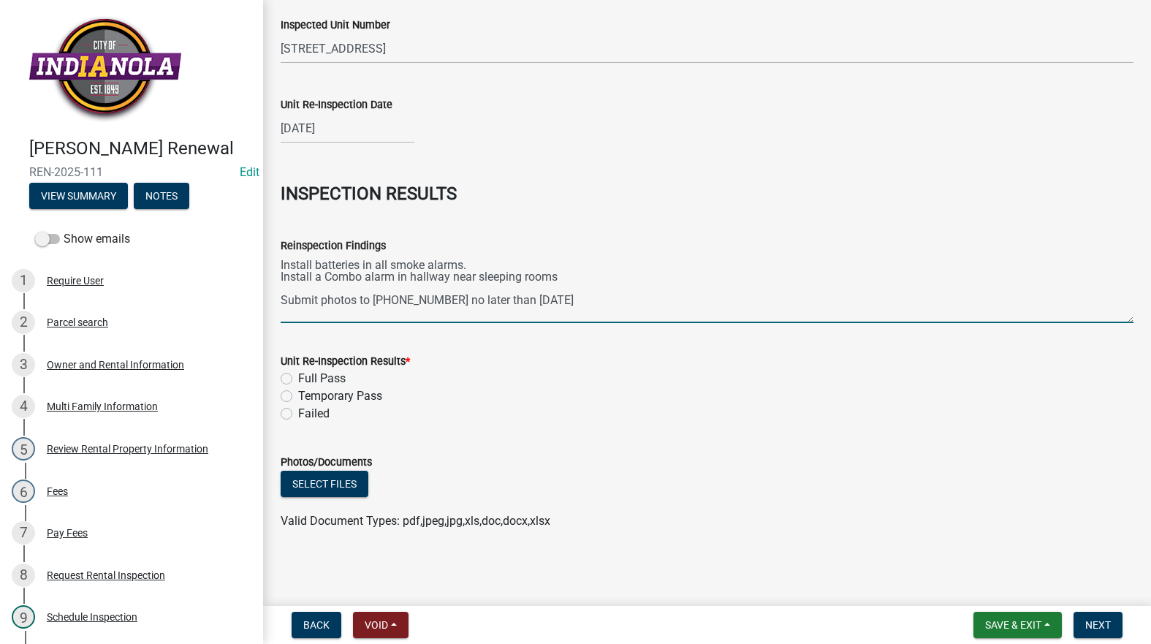
type textarea "Install batteries in all smoke alarms. Install a Combo alarm in hallway near sl…"
click at [298, 411] on label "Failed" at bounding box center [313, 414] width 31 height 18
click at [298, 411] on input "Failed" at bounding box center [303, 410] width 10 height 10
radio input "true"
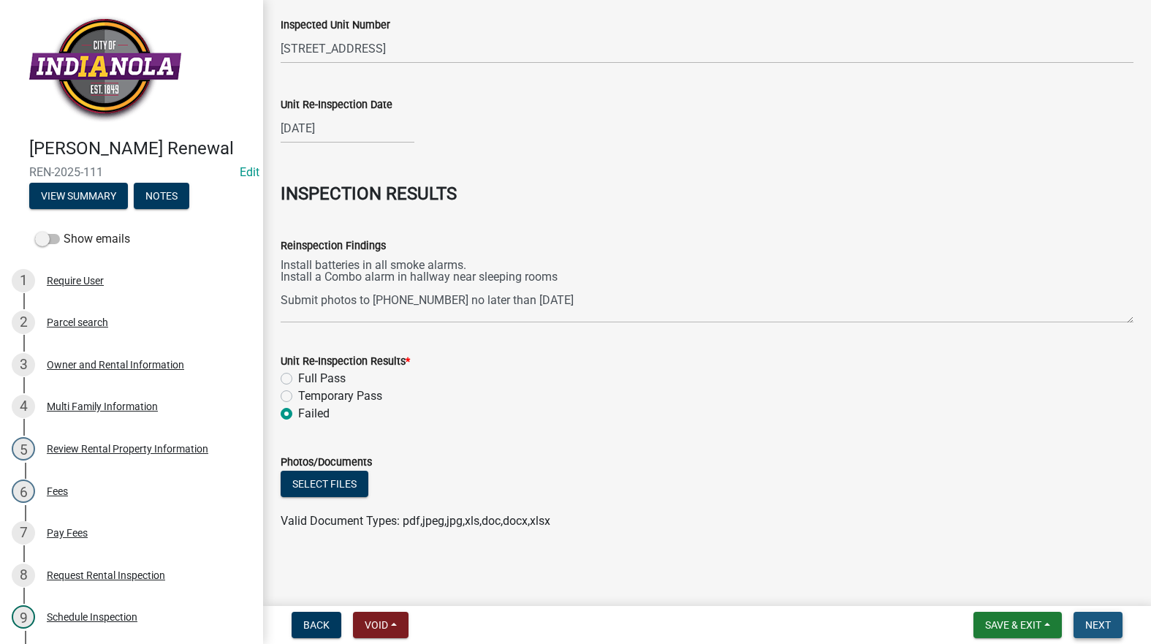
drag, startPoint x: 1098, startPoint y: 622, endPoint x: 1110, endPoint y: 623, distance: 11.8
click at [1110, 623] on span "Next" at bounding box center [1098, 625] width 26 height 12
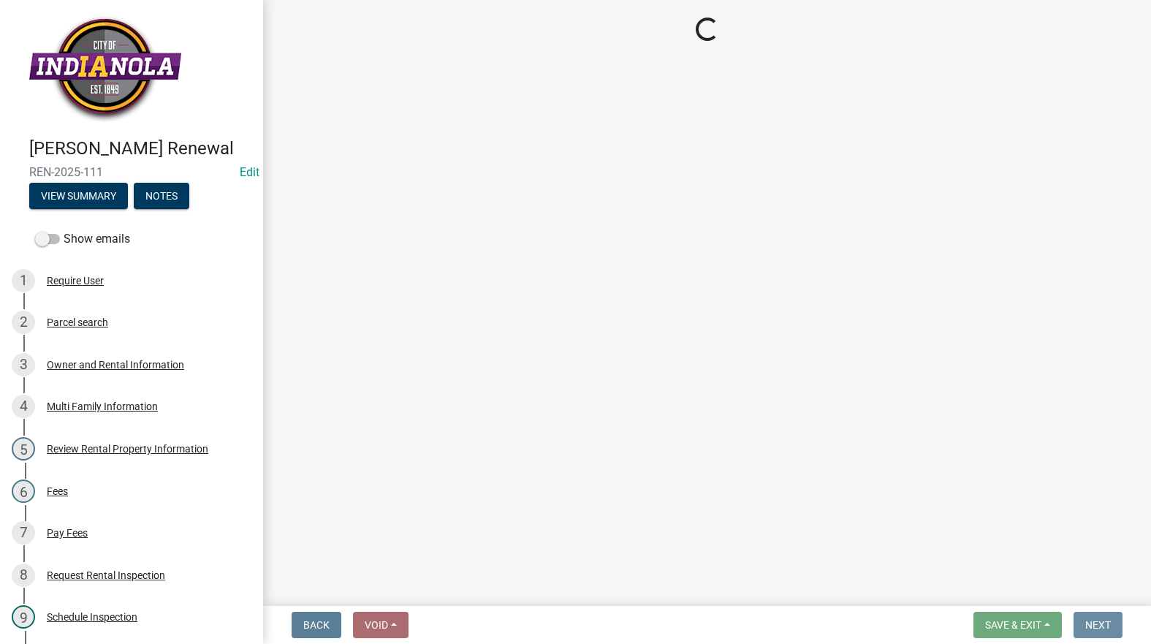
scroll to position [0, 0]
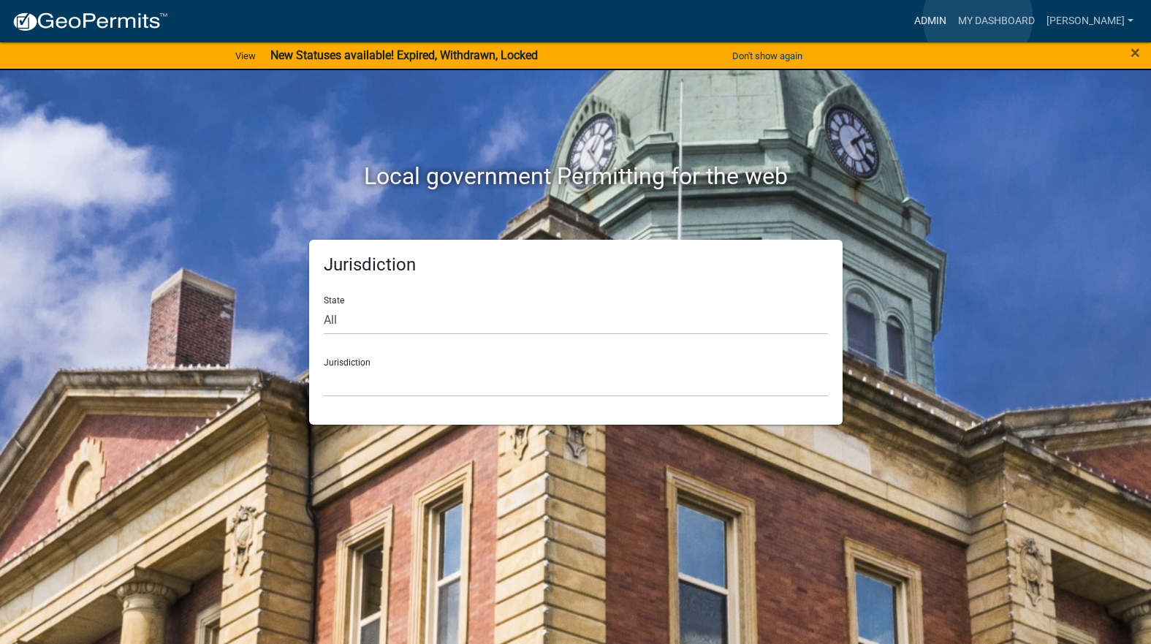
click at [952, 18] on link "Admin" at bounding box center [930, 21] width 44 height 28
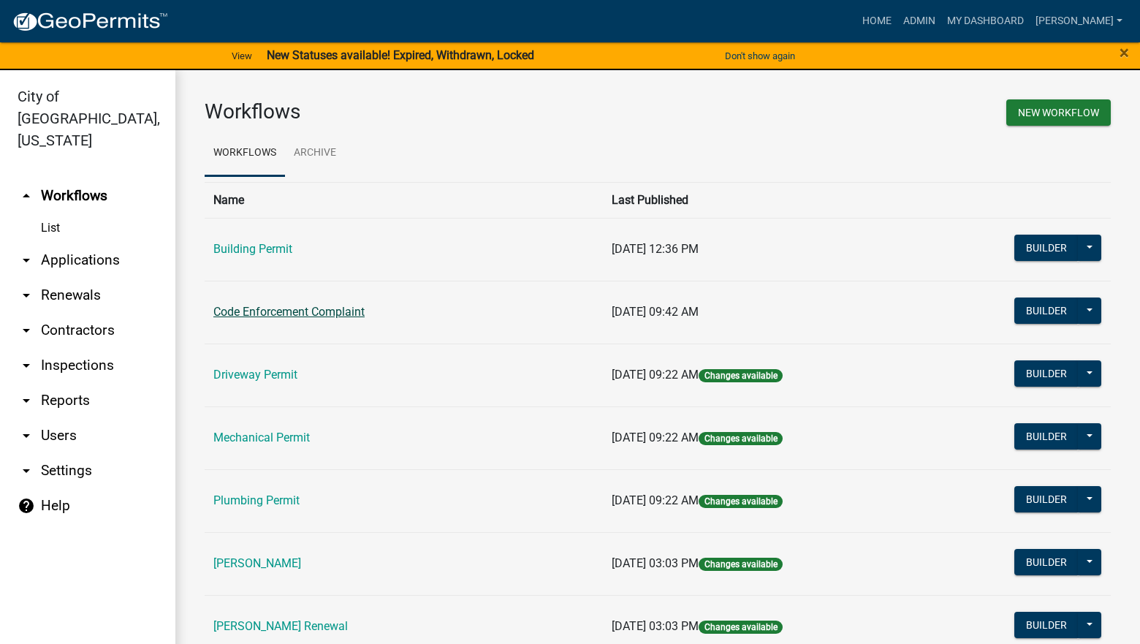
click at [289, 307] on link "Code Enforcement Complaint" at bounding box center [288, 312] width 151 height 14
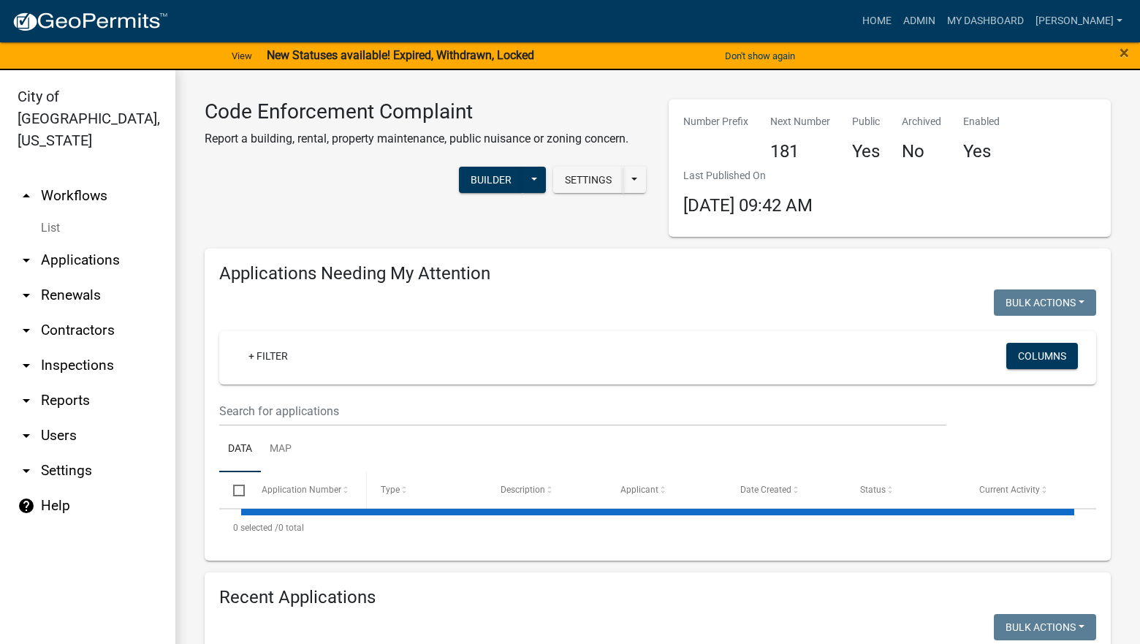
select select "3: 100"
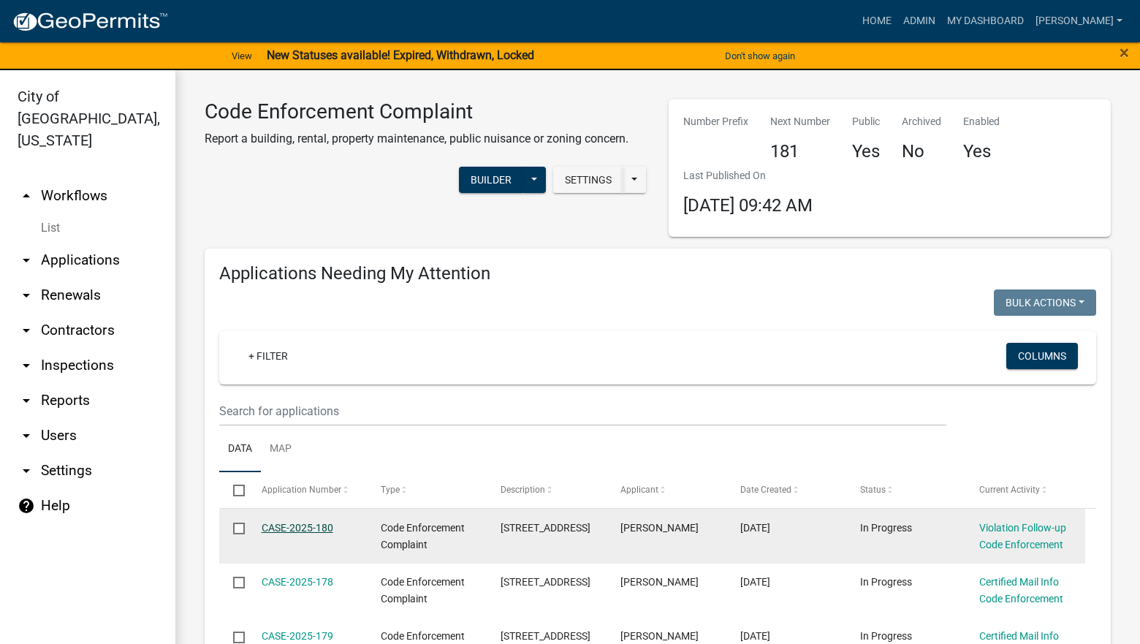
click at [313, 523] on link "CASE-2025-180" at bounding box center [298, 528] width 72 height 12
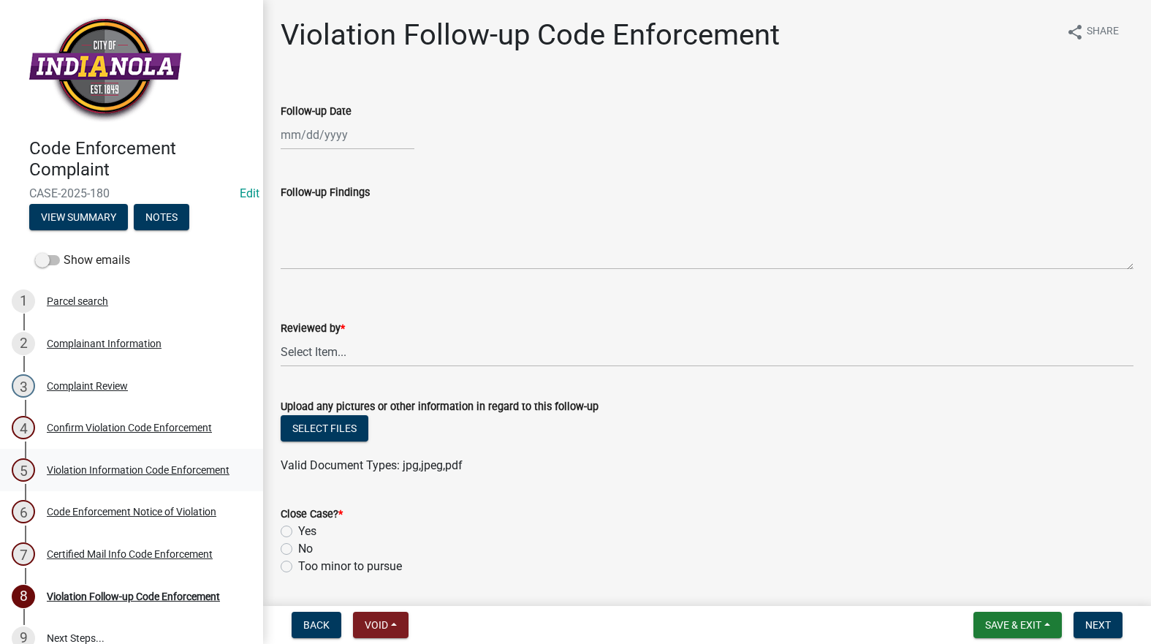
click at [77, 474] on div "Violation Information Code Enforcement" at bounding box center [138, 470] width 183 height 10
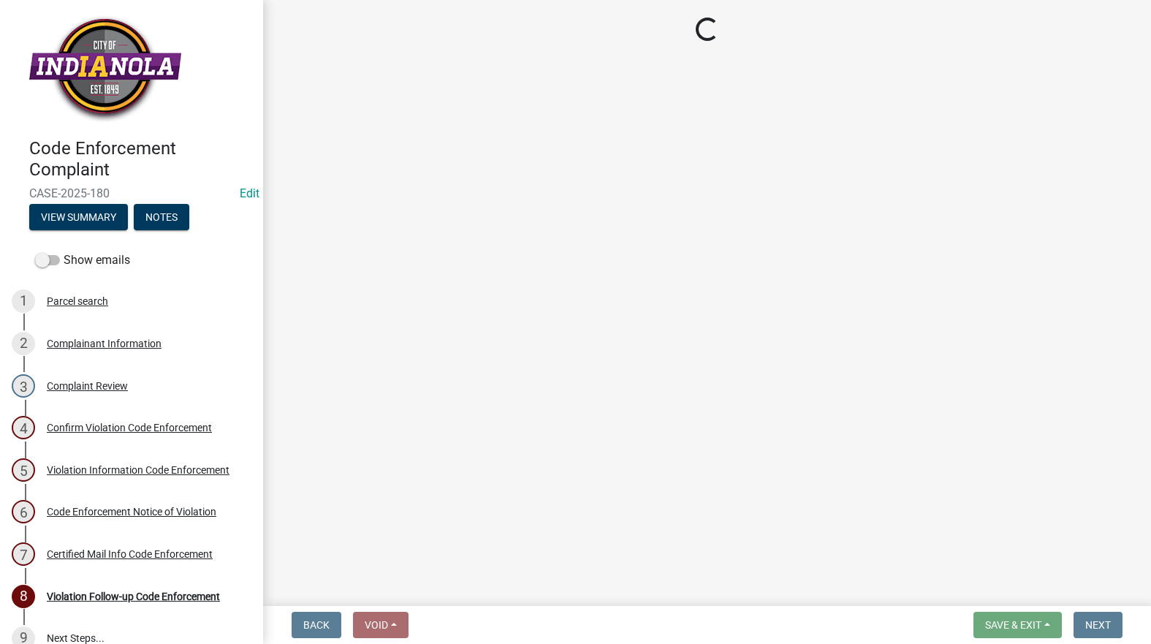
select select "90f24476-4bfd-40de-b340-4f29c833af21"
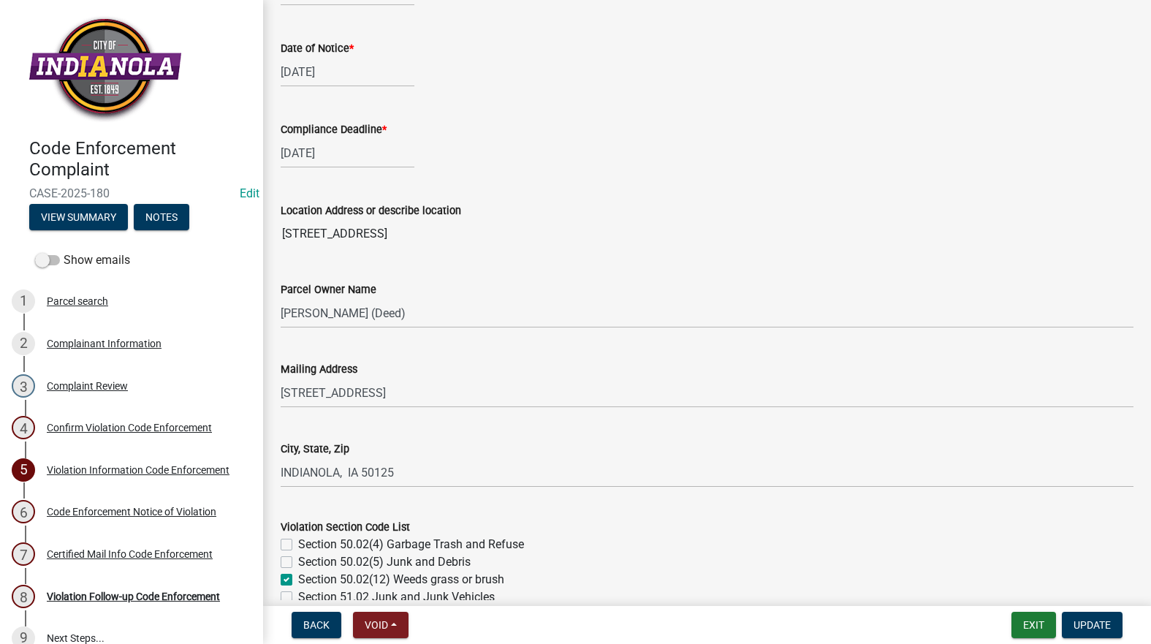
scroll to position [585, 0]
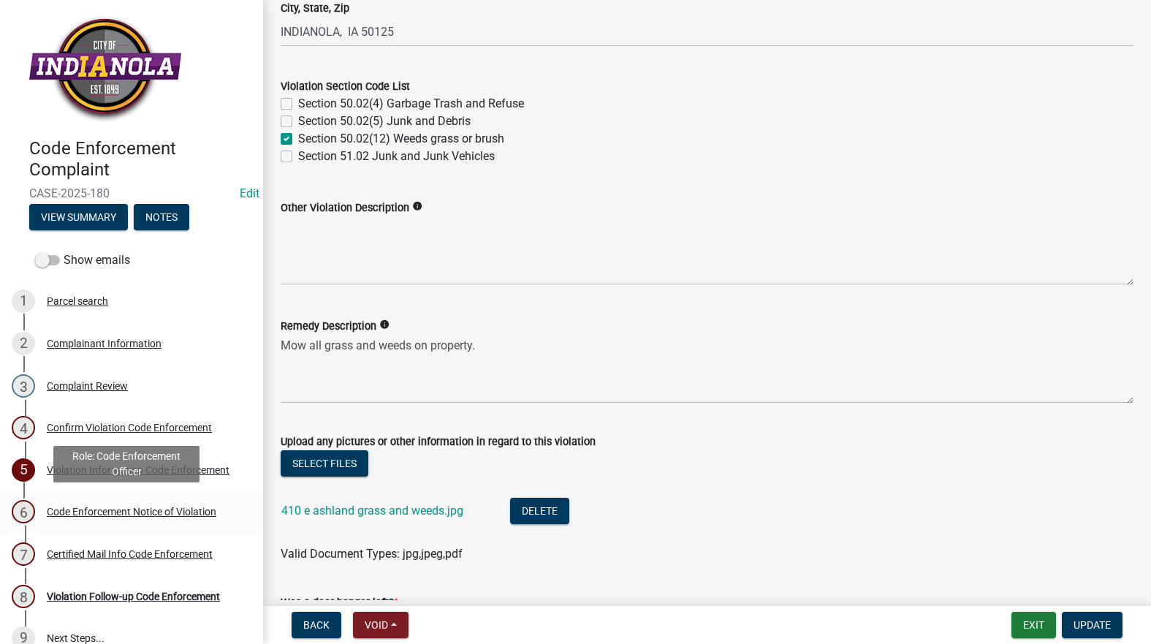
click at [99, 513] on div "Code Enforcement Notice of Violation" at bounding box center [132, 511] width 170 height 10
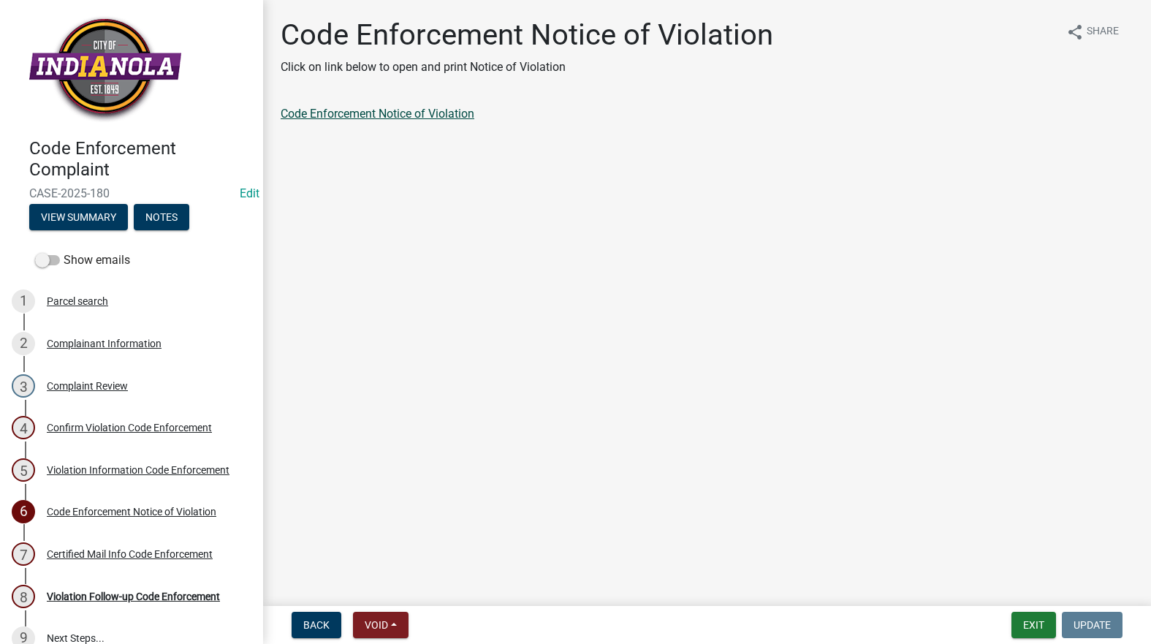
click at [422, 115] on link "Code Enforcement Notice of Violation" at bounding box center [378, 114] width 194 height 14
